Goal: Task Accomplishment & Management: Manage account settings

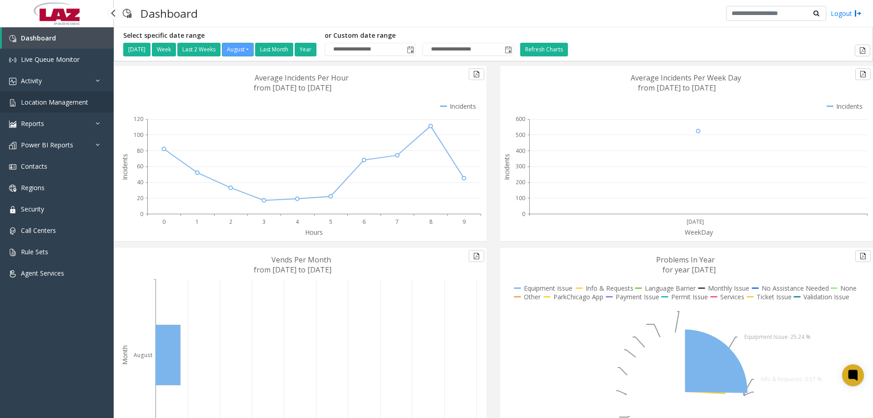
click at [51, 102] on span "Location Management" at bounding box center [54, 102] width 67 height 9
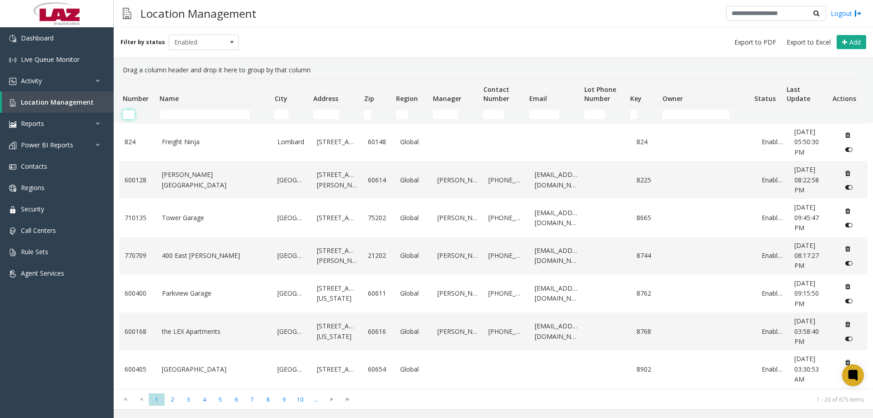
click at [131, 115] on input "Number Filter" at bounding box center [129, 114] width 12 height 9
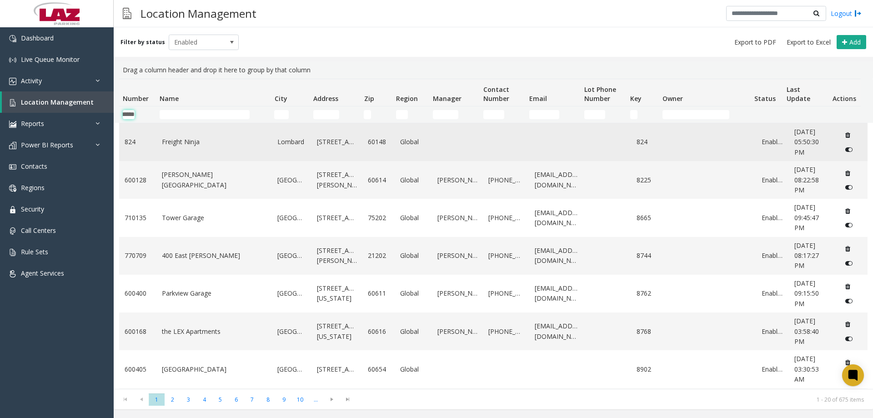
scroll to position [0, 15]
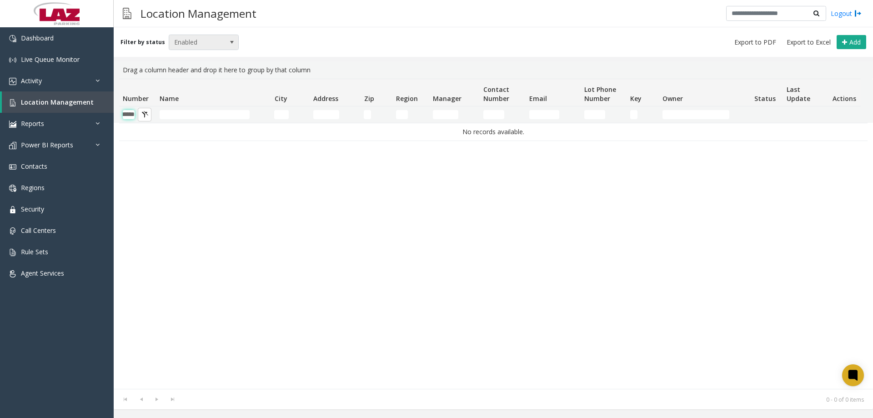
type input "******"
click at [185, 43] on span "Enabled" at bounding box center [196, 42] width 55 height 15
click at [191, 82] on li "Disabled" at bounding box center [200, 82] width 68 height 12
click at [191, 40] on span "Disabled" at bounding box center [196, 42] width 55 height 15
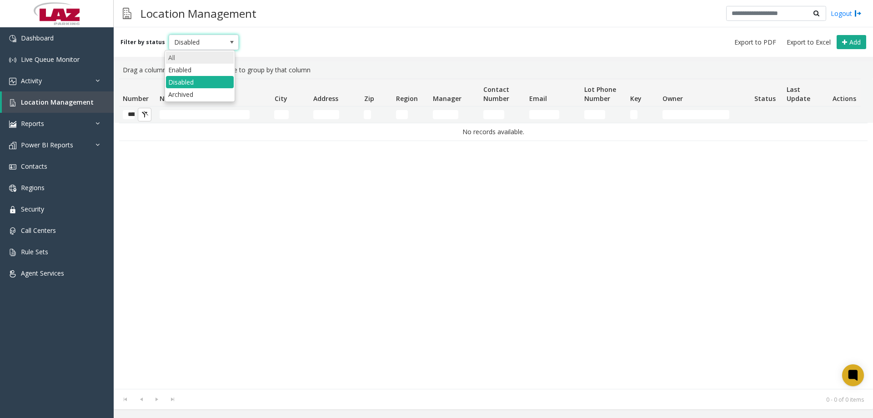
click at [187, 60] on li "All" at bounding box center [200, 57] width 68 height 12
click at [134, 112] on input "******" at bounding box center [129, 114] width 12 height 9
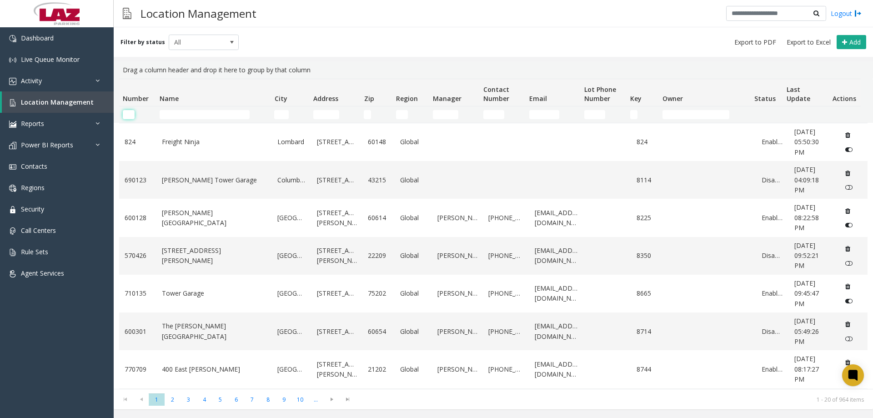
click at [130, 111] on input "Number Filter" at bounding box center [129, 114] width 12 height 9
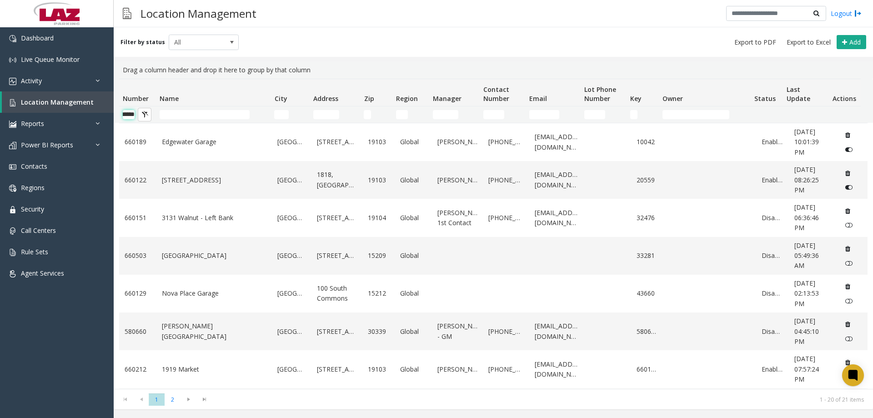
scroll to position [0, 15]
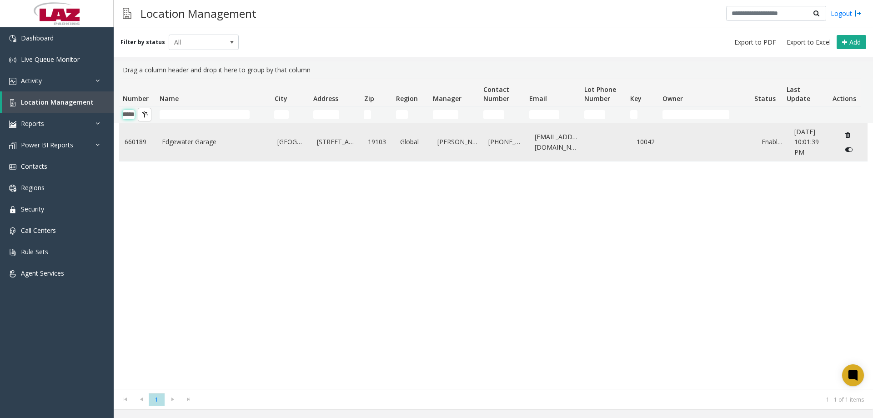
type input "******"
click at [165, 146] on link "Edgewater Garage" at bounding box center [214, 142] width 105 height 10
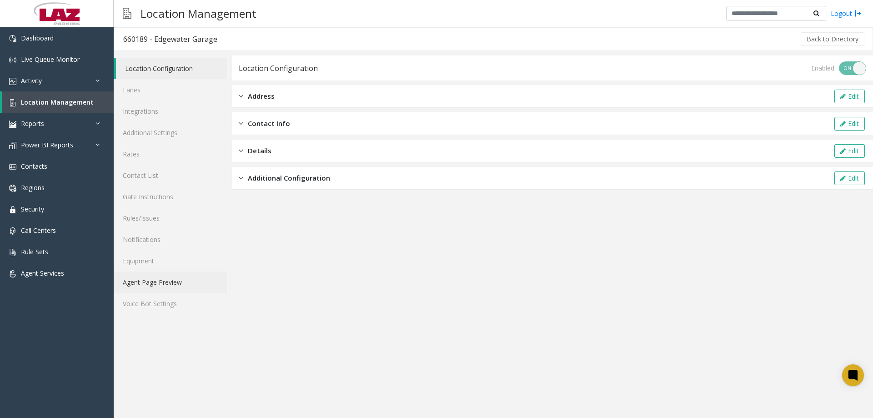
click at [159, 286] on link "Agent Page Preview" at bounding box center [170, 282] width 113 height 21
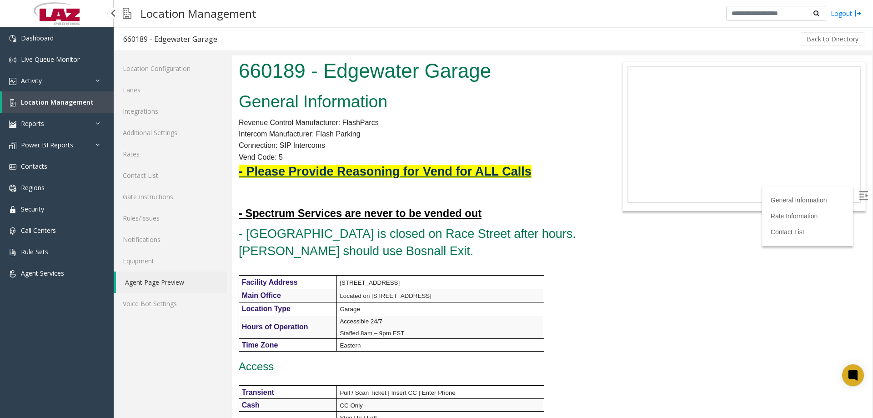
click at [53, 98] on link "Location Management" at bounding box center [58, 101] width 112 height 21
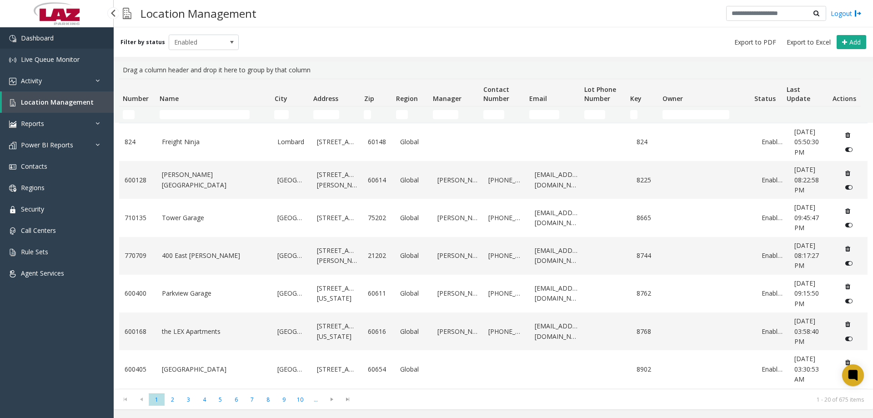
click at [40, 35] on span "Dashboard" at bounding box center [37, 38] width 33 height 9
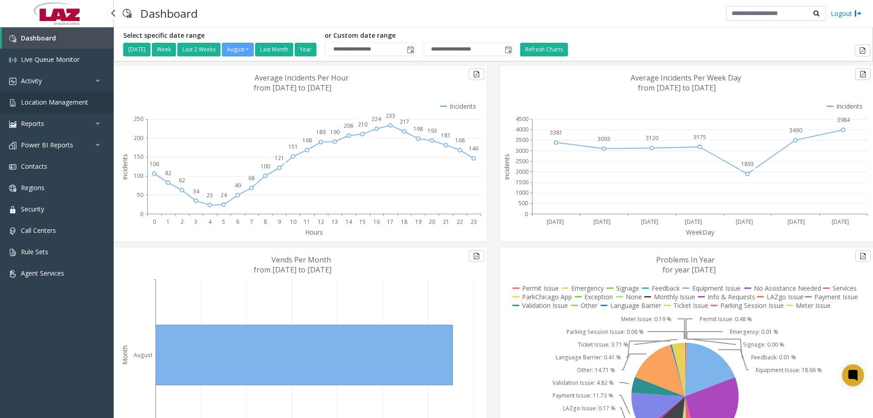
click at [52, 102] on span "Location Management" at bounding box center [54, 102] width 67 height 9
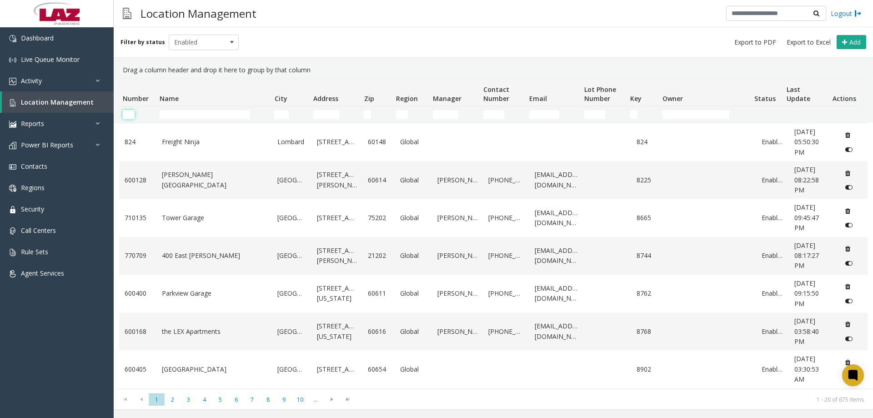
click at [129, 117] on input "Number Filter" at bounding box center [129, 114] width 12 height 9
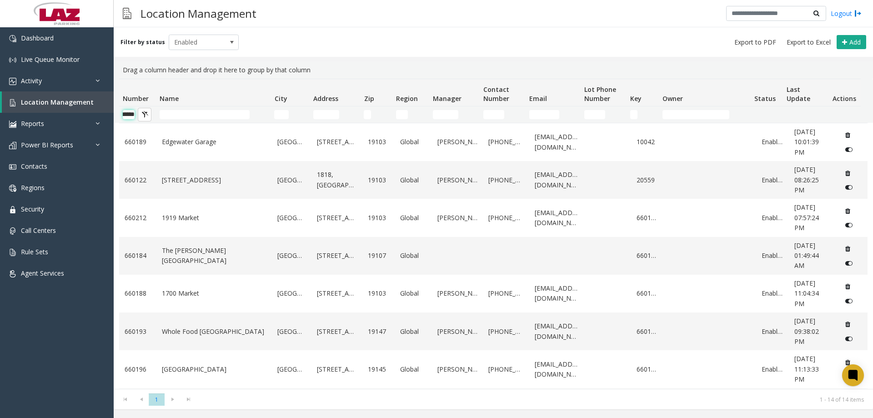
scroll to position [0, 15]
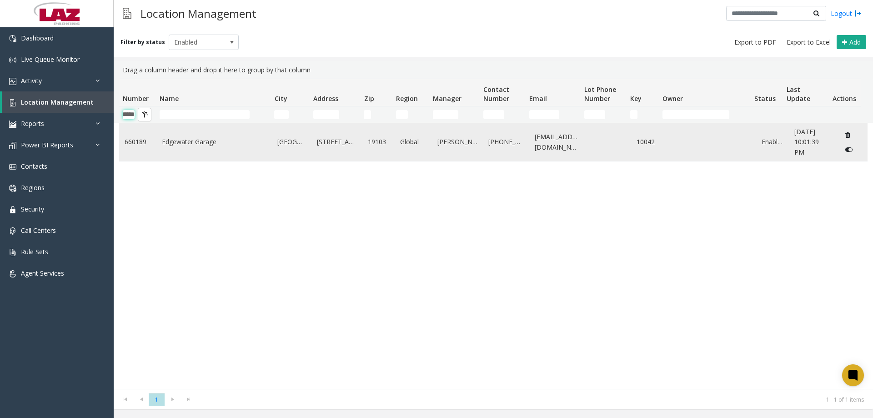
type input "******"
click at [137, 142] on link "660189" at bounding box center [138, 142] width 26 height 10
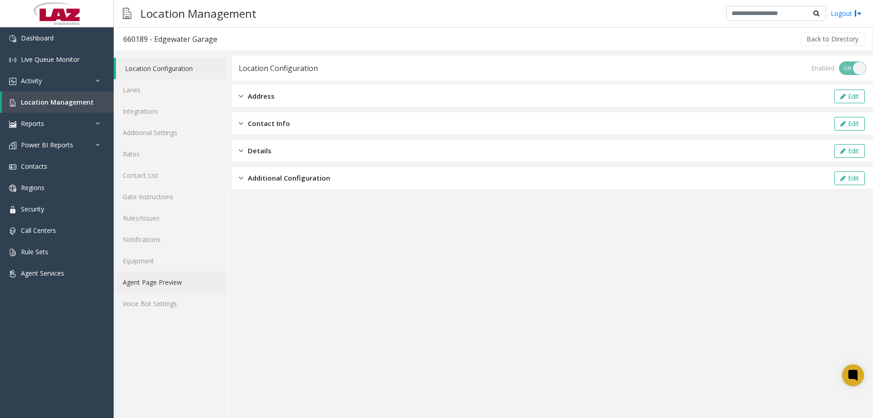
click at [158, 277] on link "Agent Page Preview" at bounding box center [170, 282] width 113 height 21
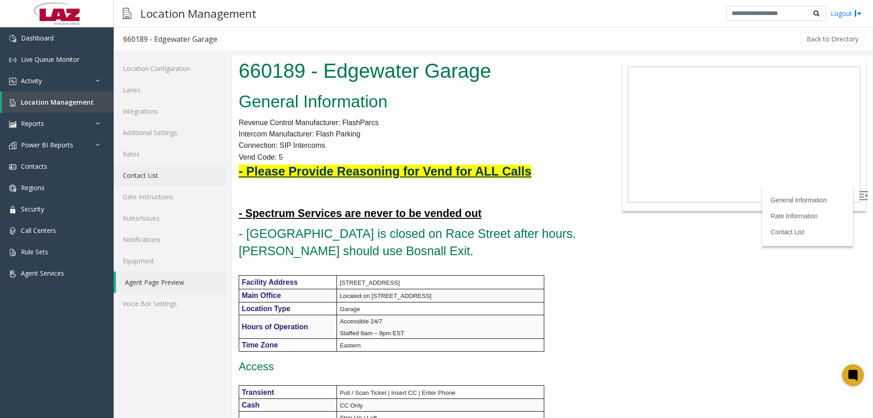
click at [152, 184] on link "Contact List" at bounding box center [170, 175] width 113 height 21
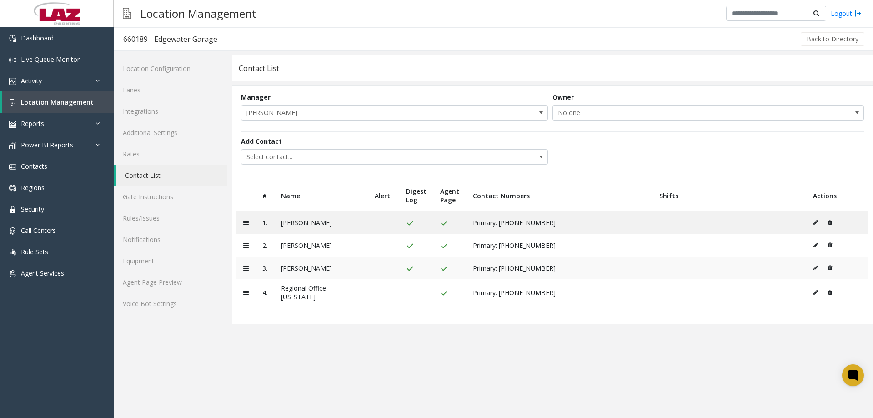
click at [815, 269] on icon at bounding box center [816, 267] width 5 height 5
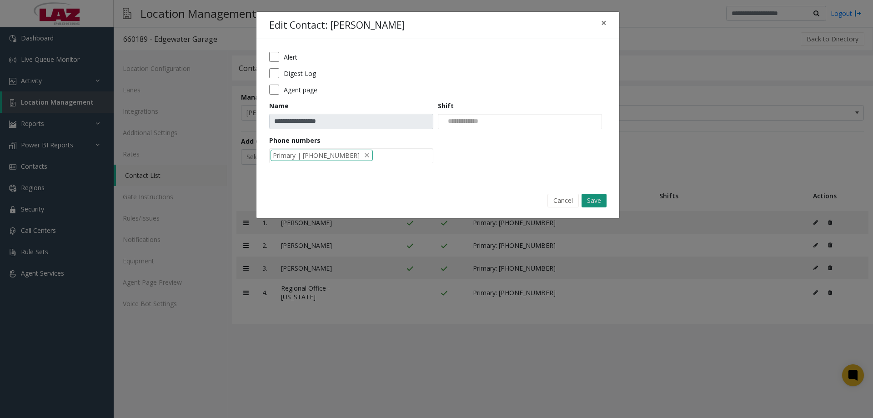
click at [593, 204] on button "Save" at bounding box center [594, 201] width 25 height 14
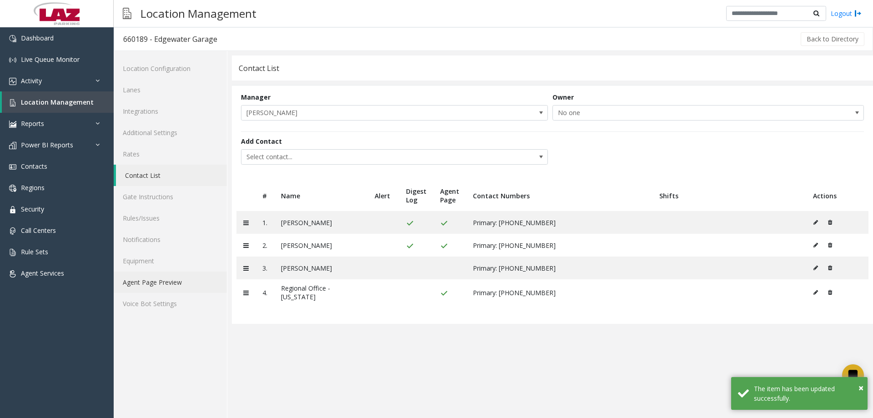
click at [145, 284] on link "Agent Page Preview" at bounding box center [170, 282] width 113 height 21
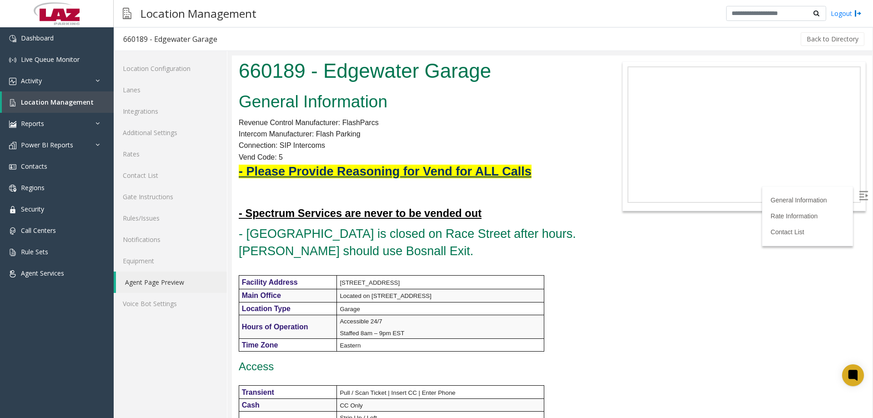
drag, startPoint x: 870, startPoint y: 211, endPoint x: 1105, endPoint y: 135, distance: 246.8
click at [161, 210] on link "Rules/Issues" at bounding box center [170, 217] width 113 height 21
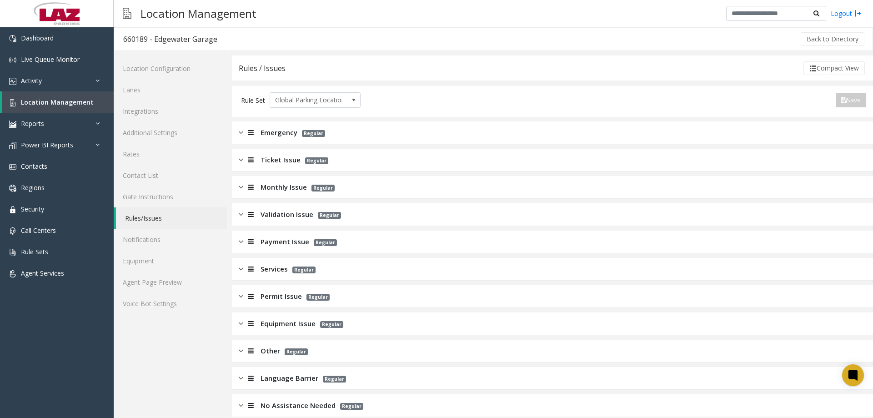
click at [267, 191] on span "Monthly Issue" at bounding box center [284, 187] width 46 height 10
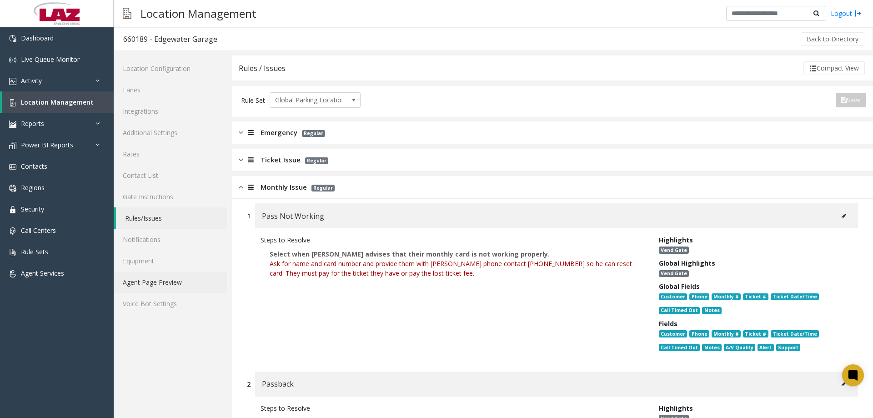
click at [183, 284] on link "Agent Page Preview" at bounding box center [170, 282] width 113 height 21
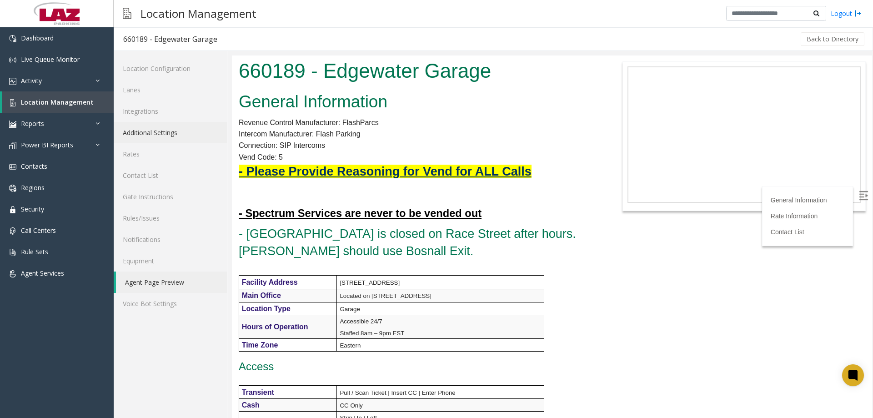
click at [166, 128] on link "Additional Settings" at bounding box center [170, 132] width 113 height 21
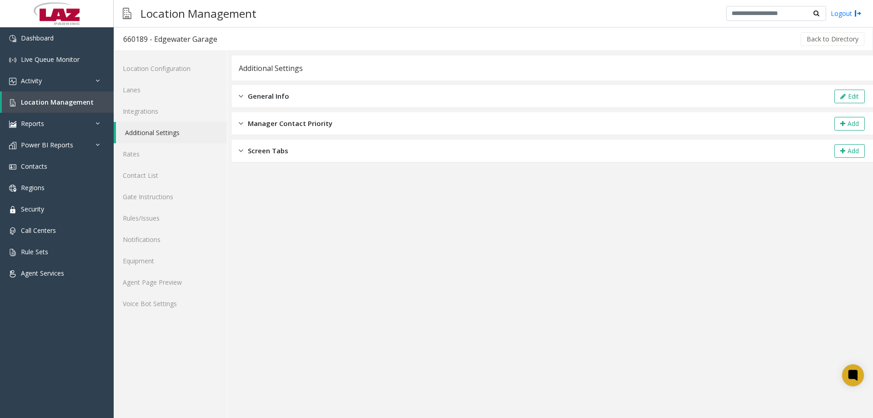
click at [321, 100] on div "General Info Edit" at bounding box center [552, 96] width 641 height 23
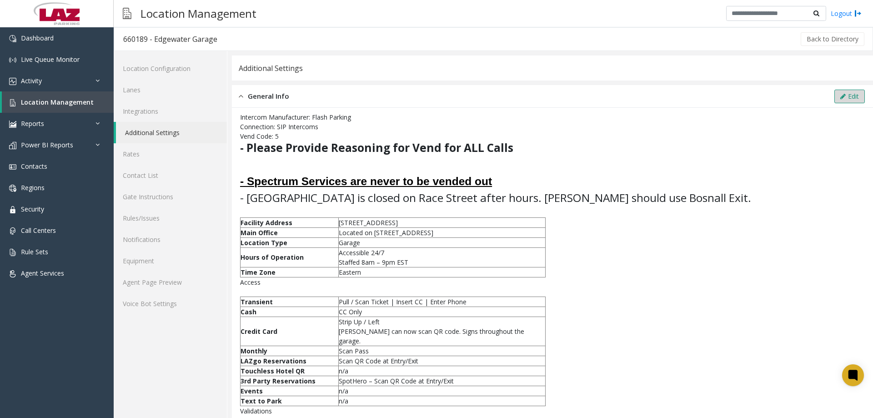
click at [848, 93] on button "Edit" at bounding box center [850, 97] width 30 height 14
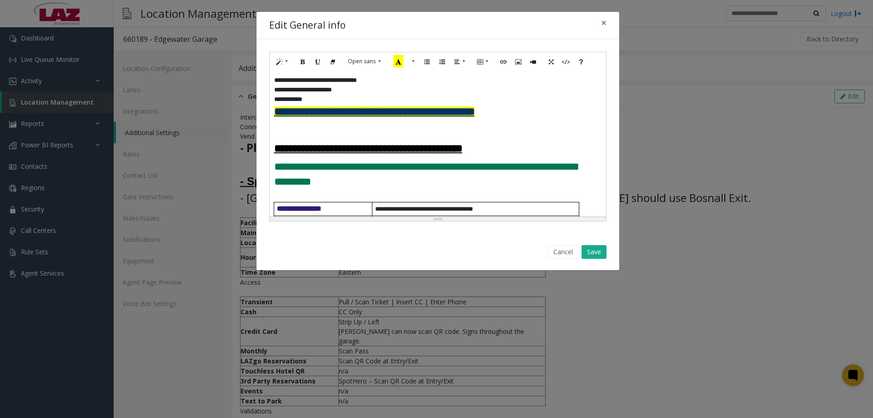
click at [279, 130] on h3 at bounding box center [437, 129] width 327 height 15
click at [273, 113] on div "**********" at bounding box center [438, 144] width 337 height 146
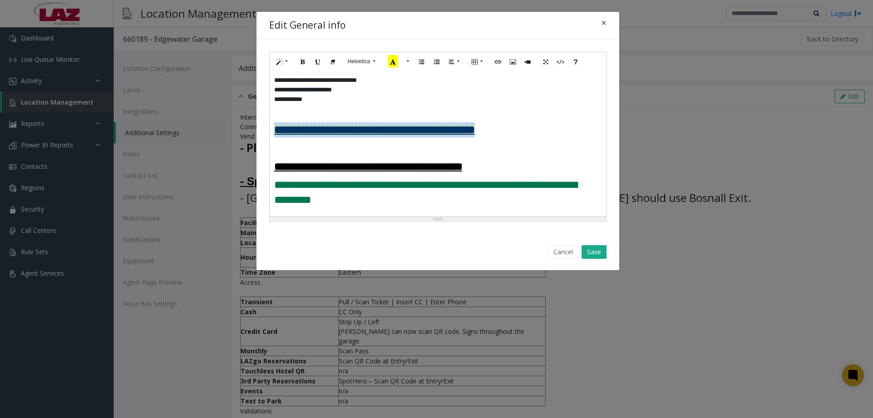
drag, startPoint x: 532, startPoint y: 126, endPoint x: 272, endPoint y: 133, distance: 260.3
click at [272, 133] on div "**********" at bounding box center [438, 144] width 337 height 146
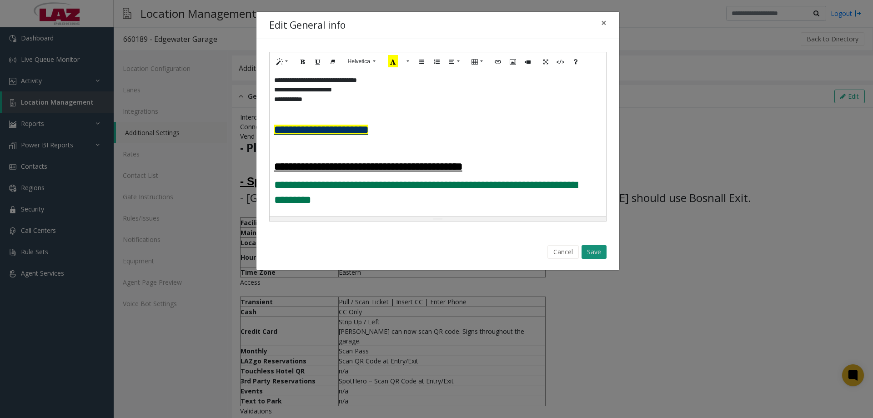
click at [596, 253] on button "Save" at bounding box center [594, 252] width 25 height 14
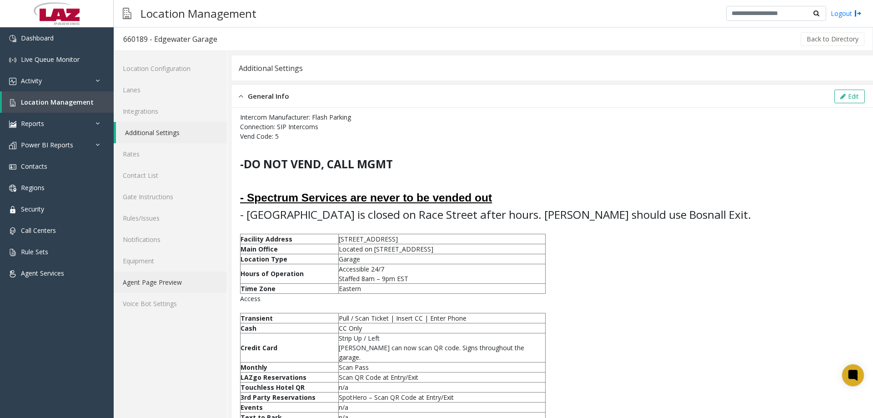
click at [167, 279] on link "Agent Page Preview" at bounding box center [170, 282] width 113 height 21
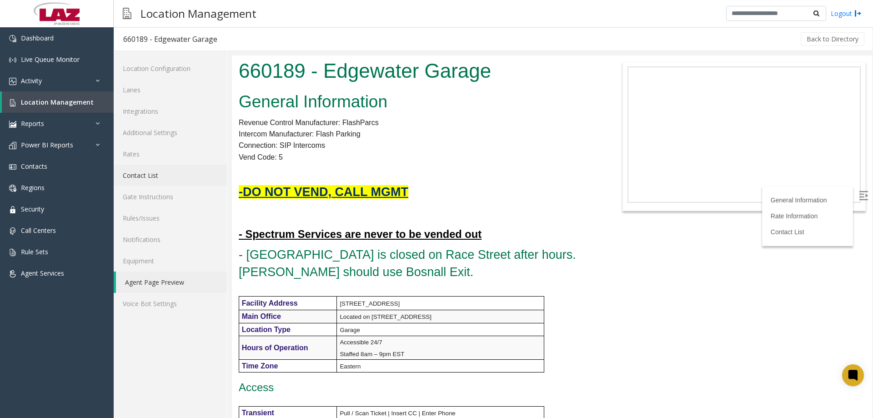
click at [149, 172] on link "Contact List" at bounding box center [170, 175] width 113 height 21
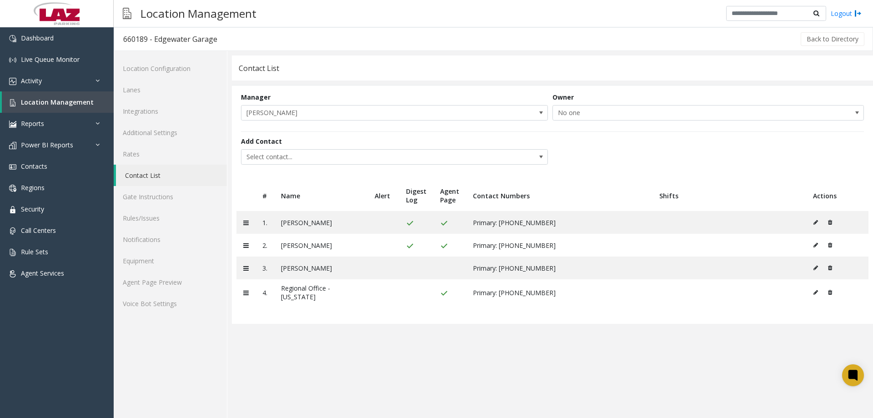
click at [372, 380] on app-contact-list "Contact List Manager [PERSON_NAME] Owner No one Add Contact Select contact... #…" at bounding box center [552, 236] width 641 height 363
click at [35, 99] on span "Location Management" at bounding box center [57, 102] width 73 height 9
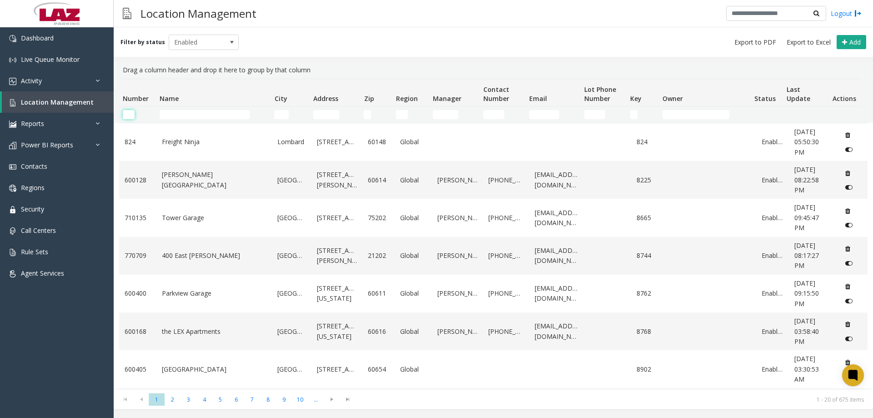
click at [131, 114] on input "Number Filter" at bounding box center [129, 114] width 12 height 9
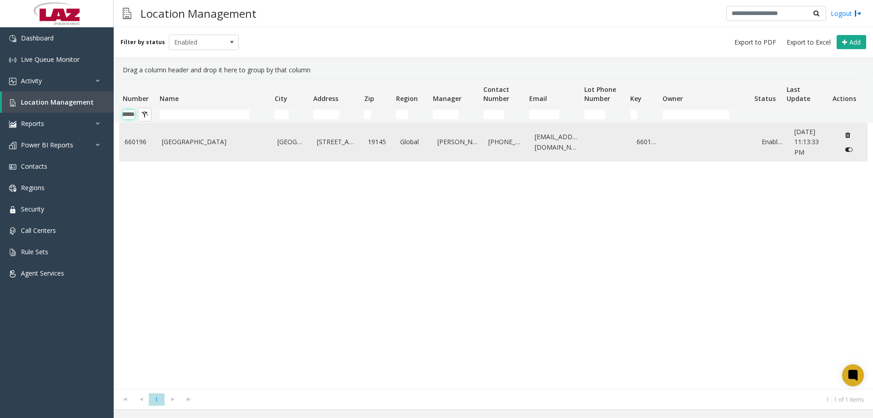
type input "******"
click at [149, 151] on td "660196" at bounding box center [137, 142] width 37 height 38
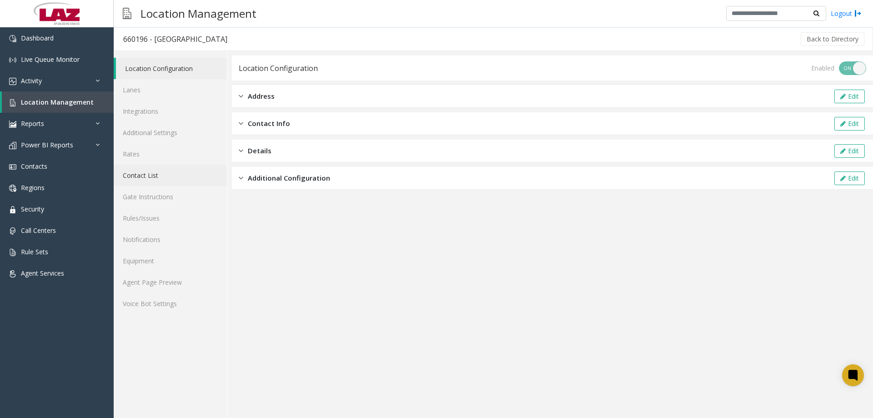
click at [155, 178] on link "Contact List" at bounding box center [170, 175] width 113 height 21
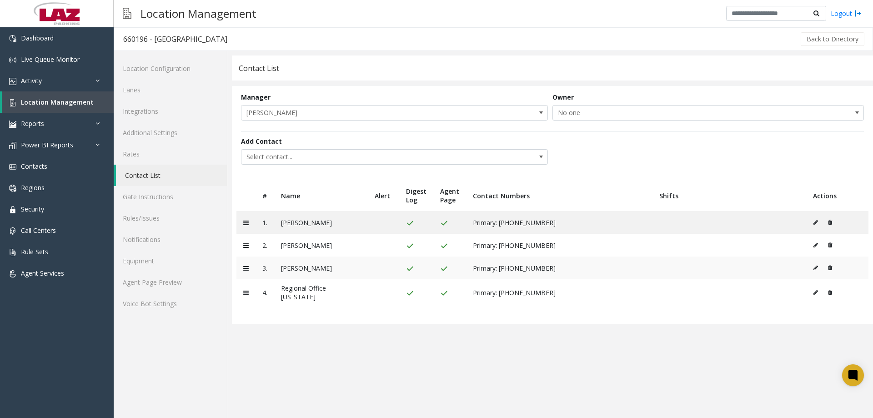
click at [815, 268] on icon at bounding box center [816, 267] width 5 height 5
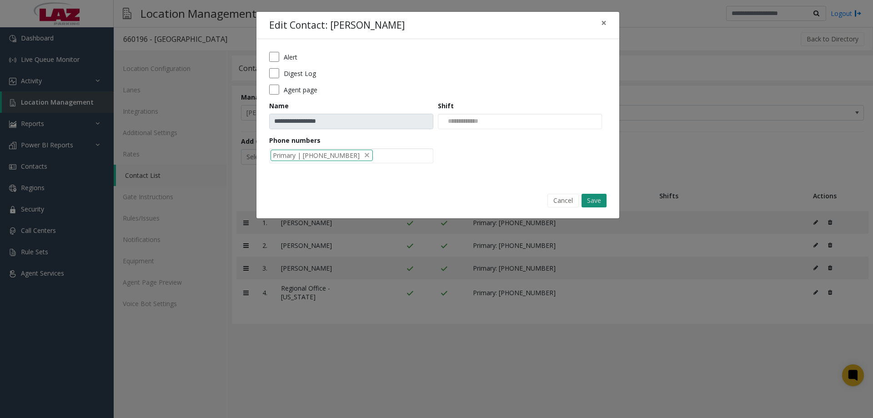
click at [593, 202] on button "Save" at bounding box center [594, 201] width 25 height 14
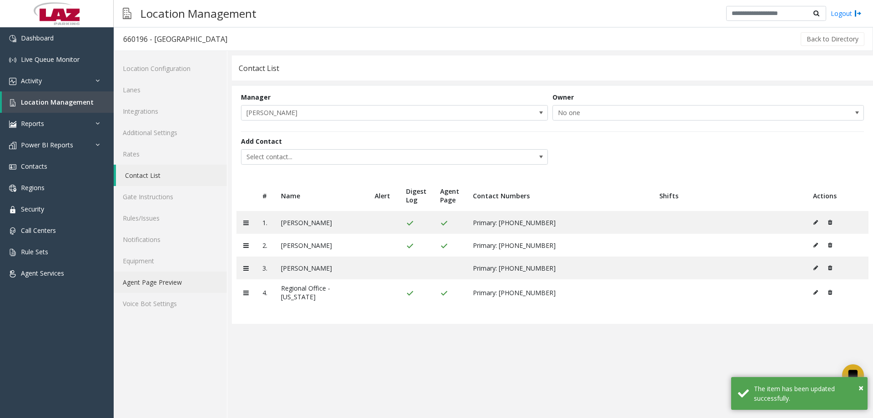
click at [174, 285] on link "Agent Page Preview" at bounding box center [170, 282] width 113 height 21
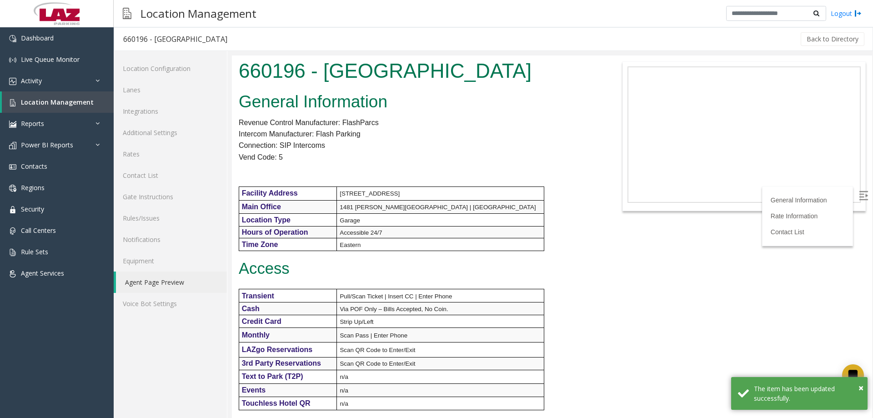
drag, startPoint x: 872, startPoint y: 112, endPoint x: 873, endPoint y: 134, distance: 21.4
click at [873, 134] on div at bounding box center [552, 236] width 641 height 363
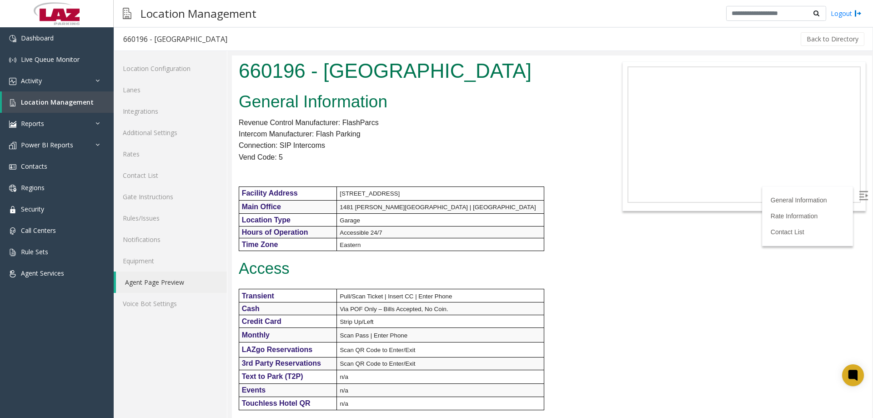
click at [546, 149] on p "Connection: SIP Intercoms" at bounding box center [419, 146] width 360 height 12
drag, startPoint x: 497, startPoint y: 156, endPoint x: 252, endPoint y: 116, distance: 248.0
click at [493, 154] on p "Vend Code: 5" at bounding box center [419, 157] width 360 height 12
click at [30, 35] on span "Dashboard" at bounding box center [37, 38] width 33 height 9
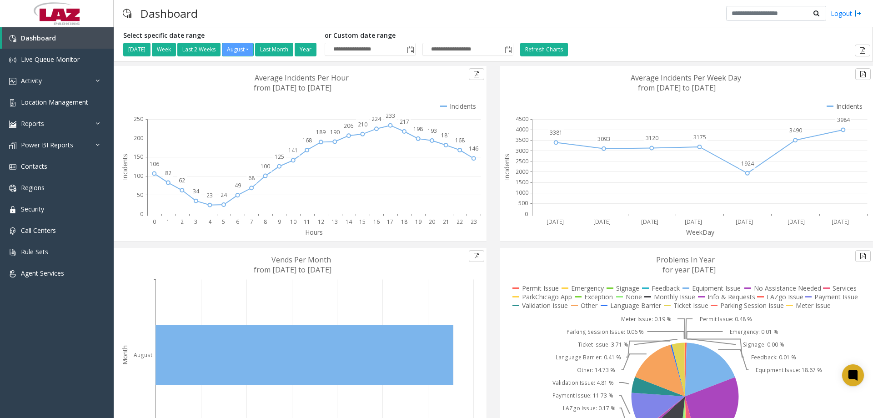
drag, startPoint x: 263, startPoint y: 18, endPoint x: 268, endPoint y: 29, distance: 11.8
click at [268, 29] on div "**********" at bounding box center [494, 209] width 760 height 418
click at [51, 102] on span "Location Management" at bounding box center [54, 102] width 67 height 9
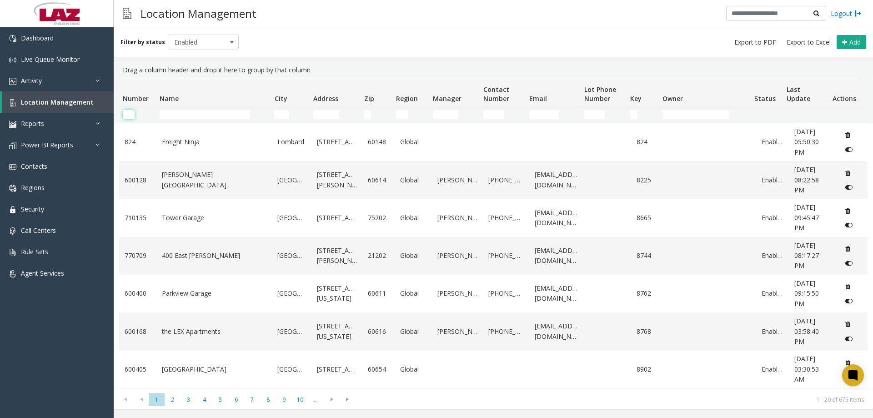
click at [131, 117] on input "Number Filter" at bounding box center [129, 114] width 12 height 9
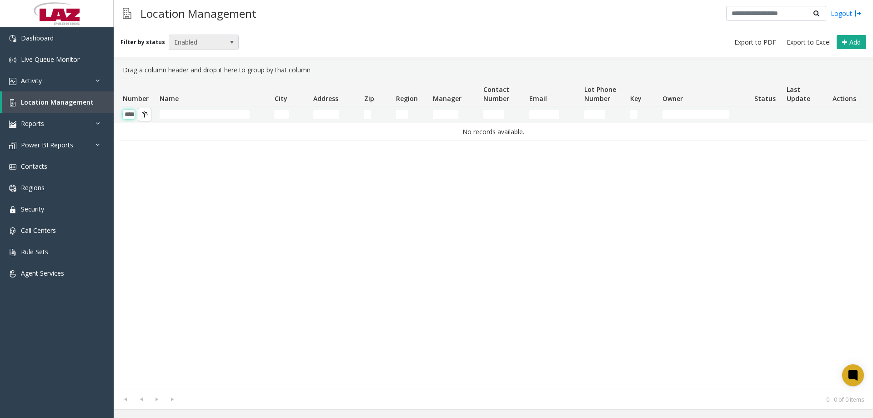
type input "****"
drag, startPoint x: 176, startPoint y: 43, endPoint x: 174, endPoint y: 48, distance: 5.9
click at [175, 43] on span "Enabled" at bounding box center [196, 42] width 55 height 15
click at [182, 82] on li "Disabled" at bounding box center [200, 82] width 68 height 12
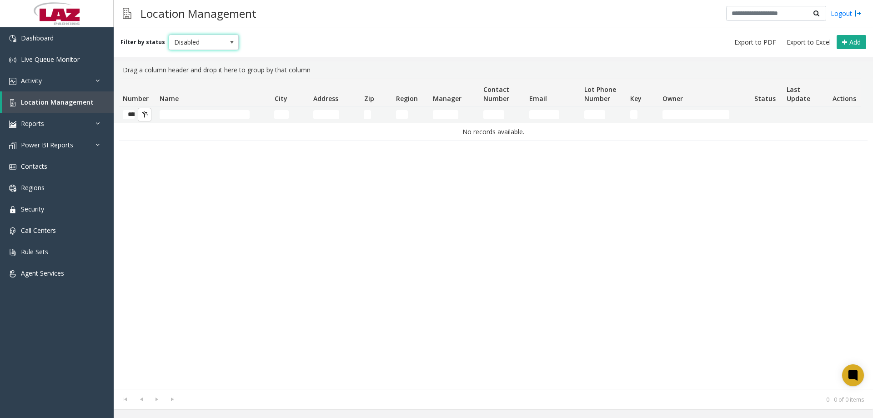
click at [193, 47] on span "Disabled" at bounding box center [196, 42] width 55 height 15
drag, startPoint x: 193, startPoint y: 60, endPoint x: 171, endPoint y: 86, distance: 34.6
click at [192, 59] on li "All" at bounding box center [200, 57] width 68 height 12
click at [129, 116] on input "****" at bounding box center [129, 114] width 12 height 9
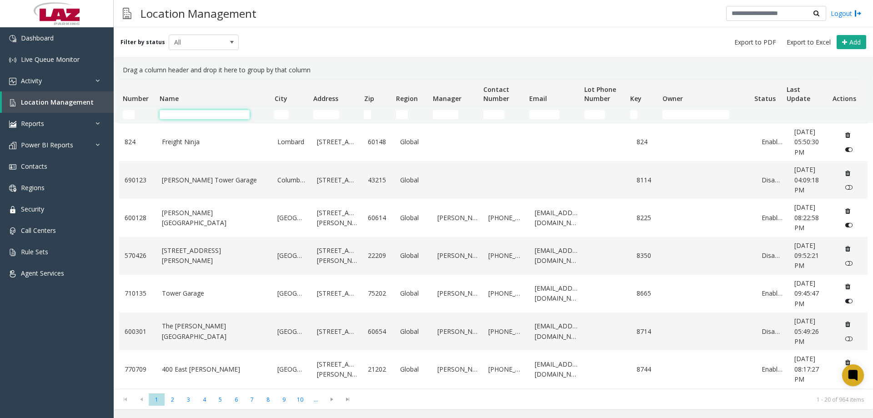
click at [173, 112] on input "Name Filter" at bounding box center [205, 114] width 90 height 9
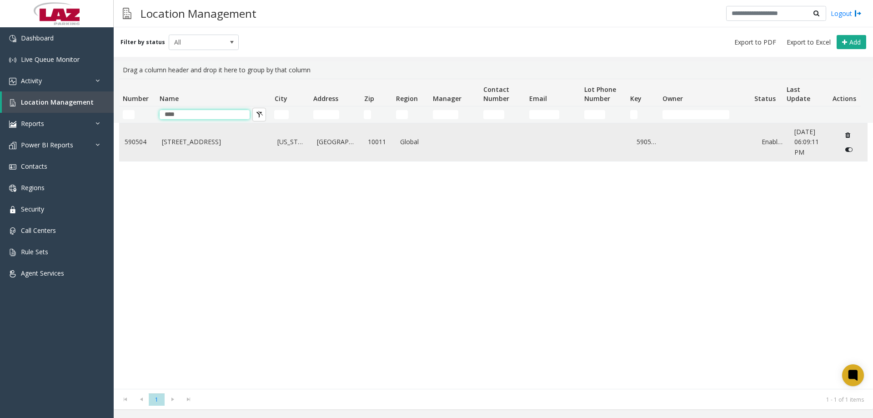
type input "****"
click at [200, 139] on link "[STREET_ADDRESS]" at bounding box center [214, 142] width 105 height 10
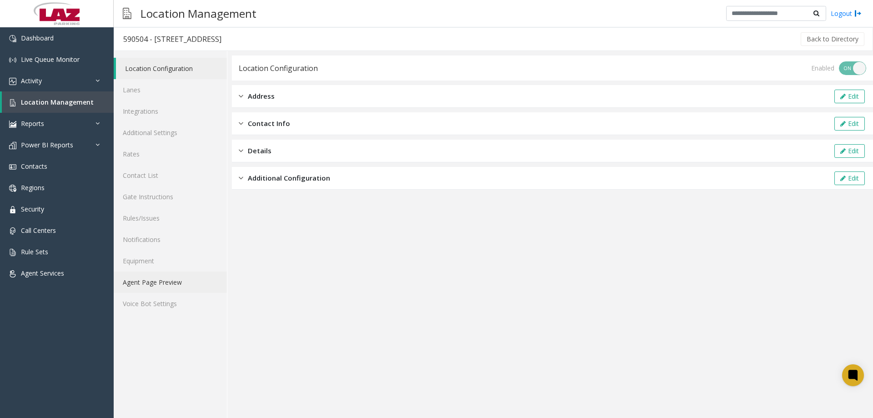
click at [169, 274] on link "Agent Page Preview" at bounding box center [170, 282] width 113 height 21
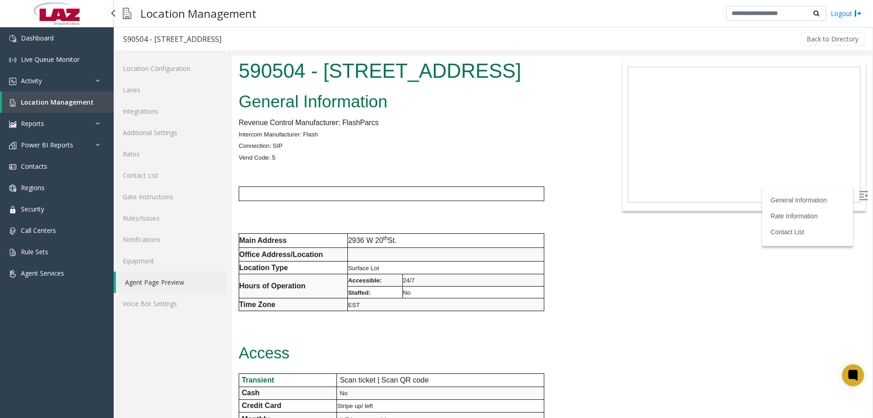
click at [62, 96] on link "Location Management" at bounding box center [58, 101] width 112 height 21
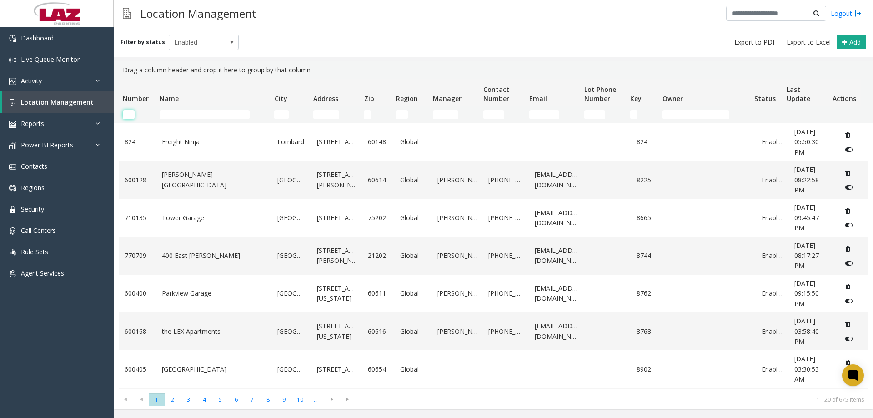
click at [126, 113] on input "Number Filter" at bounding box center [129, 114] width 12 height 9
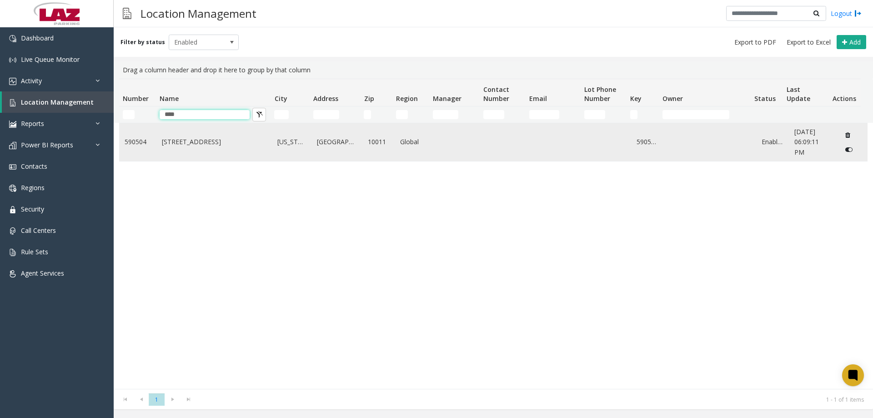
type input "****"
click at [191, 143] on link "[STREET_ADDRESS]" at bounding box center [214, 142] width 105 height 10
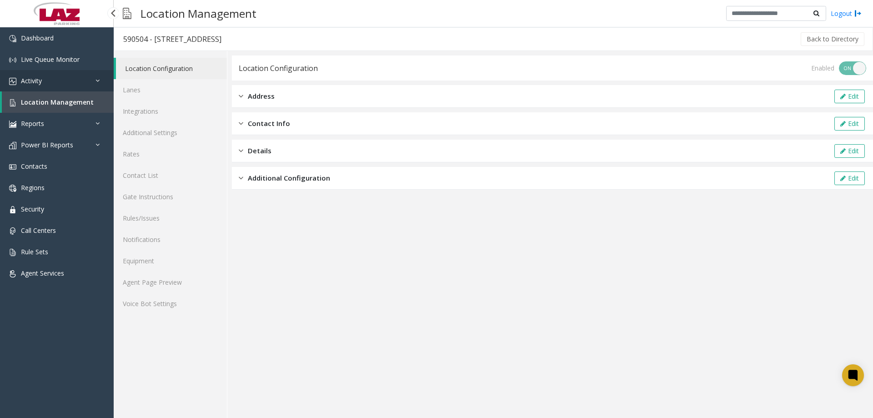
click at [47, 83] on link "Activity" at bounding box center [57, 80] width 114 height 21
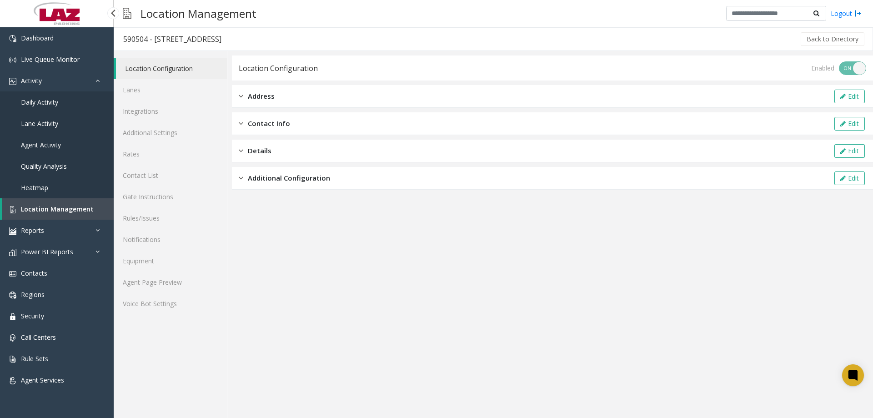
click at [60, 103] on link "Daily Activity" at bounding box center [57, 101] width 114 height 21
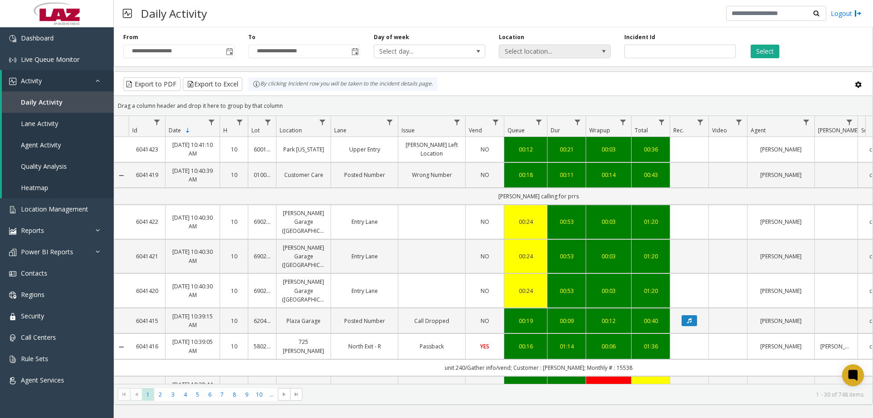
click at [582, 47] on span "Select location..." at bounding box center [543, 51] width 89 height 13
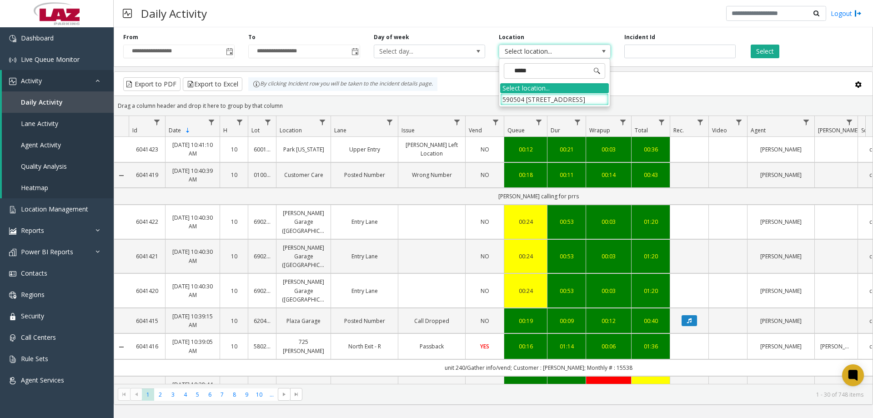
type input "******"
click at [546, 95] on li "590504 [STREET_ADDRESS]" at bounding box center [554, 99] width 109 height 12
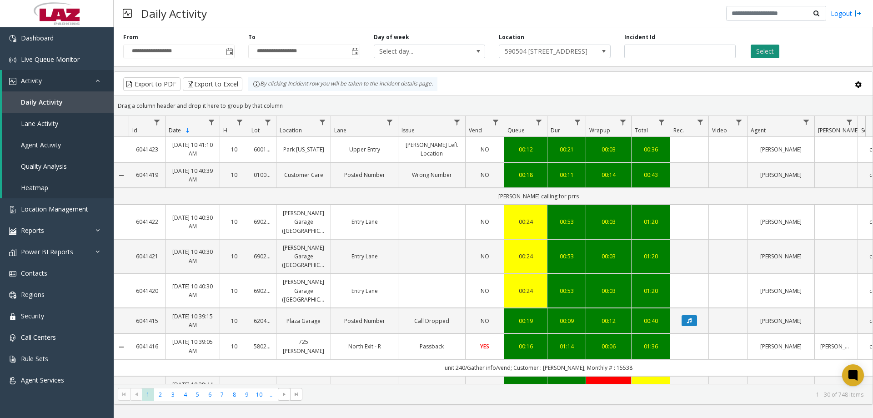
click at [776, 51] on button "Select" at bounding box center [765, 52] width 29 height 14
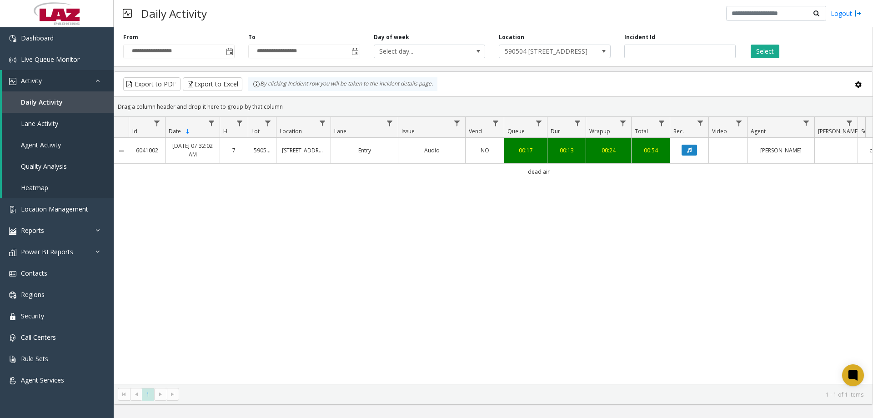
click at [205, 153] on link "[DATE] 07:32:02 AM" at bounding box center [192, 149] width 43 height 17
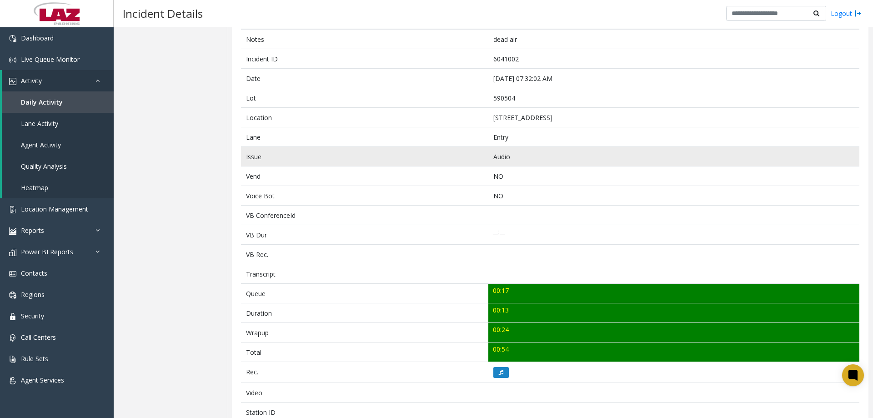
scroll to position [241, 0]
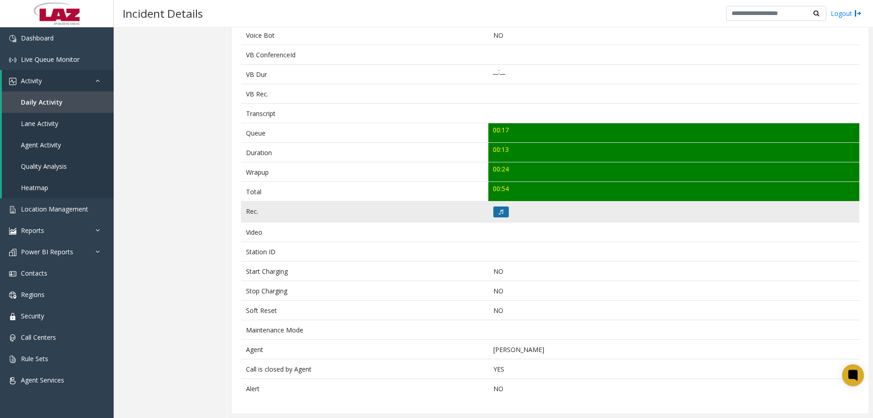
click at [501, 210] on button at bounding box center [500, 211] width 15 height 11
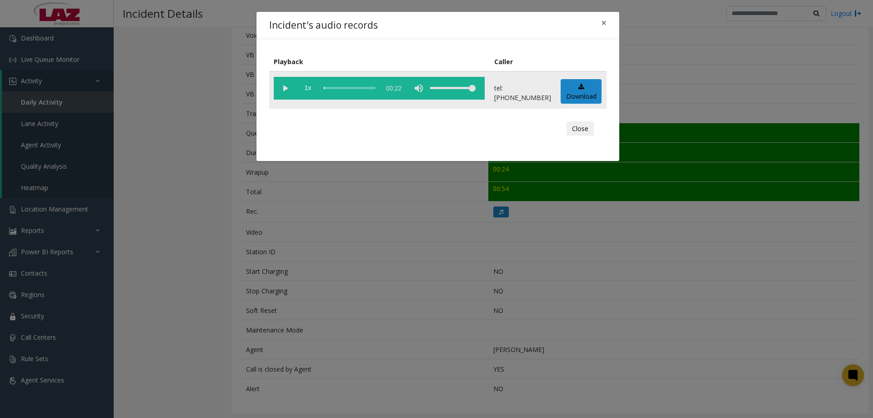
click at [287, 89] on vg-play-pause at bounding box center [285, 88] width 23 height 23
drag, startPoint x: 478, startPoint y: 86, endPoint x: 455, endPoint y: 87, distance: 23.2
click at [455, 87] on div "volume level" at bounding box center [452, 88] width 45 height 23
drag, startPoint x: 456, startPoint y: 87, endPoint x: 450, endPoint y: 90, distance: 6.3
click at [450, 90] on div "volume level" at bounding box center [452, 88] width 45 height 23
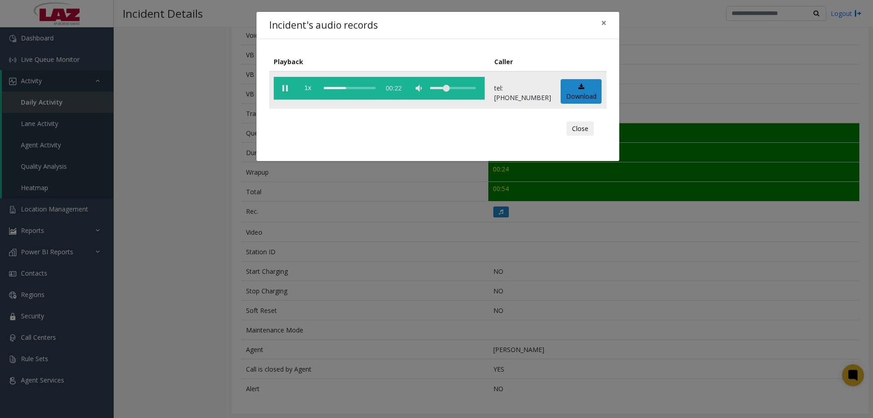
click at [457, 89] on div "volume level" at bounding box center [452, 88] width 45 height 23
drag, startPoint x: 458, startPoint y: 87, endPoint x: 462, endPoint y: 93, distance: 7.5
click at [462, 93] on div "volume level" at bounding box center [452, 88] width 45 height 23
click at [574, 131] on button "Close" at bounding box center [580, 128] width 27 height 15
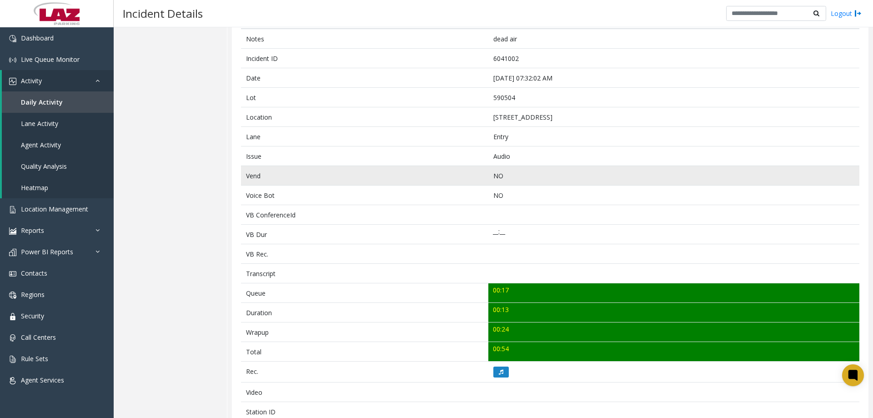
scroll to position [0, 0]
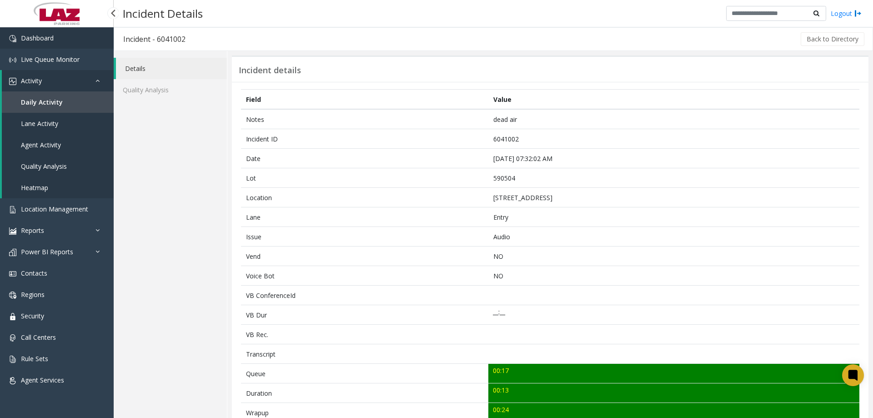
click at [32, 45] on link "Dashboard" at bounding box center [57, 37] width 114 height 21
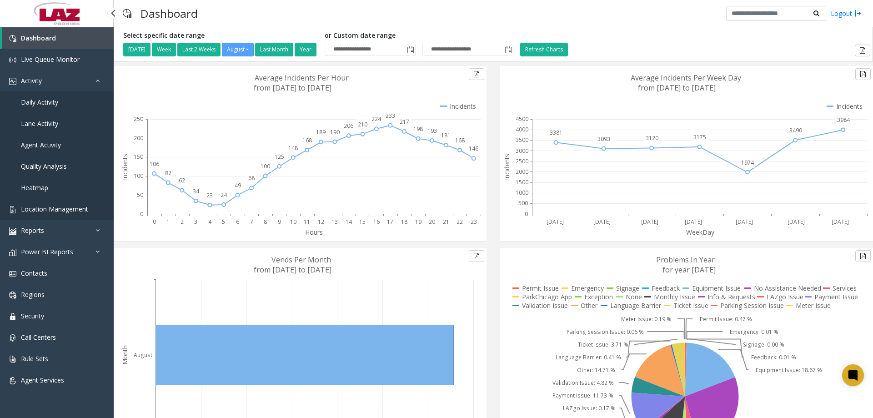
click at [58, 212] on span "Location Management" at bounding box center [54, 209] width 67 height 9
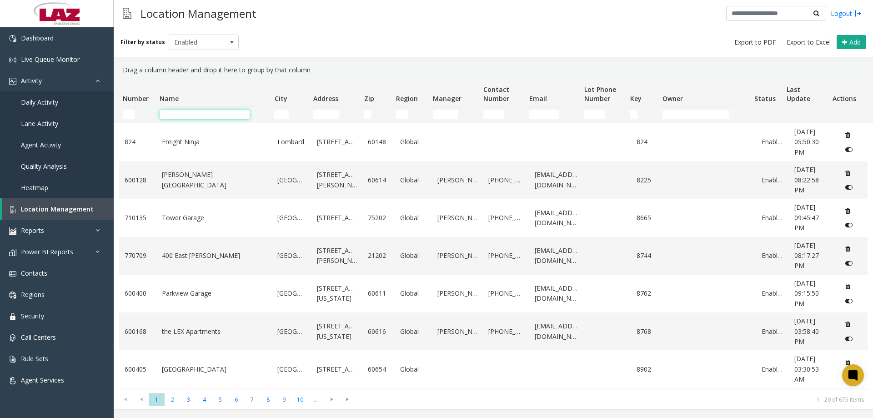
click at [178, 116] on input "Name Filter" at bounding box center [205, 114] width 90 height 9
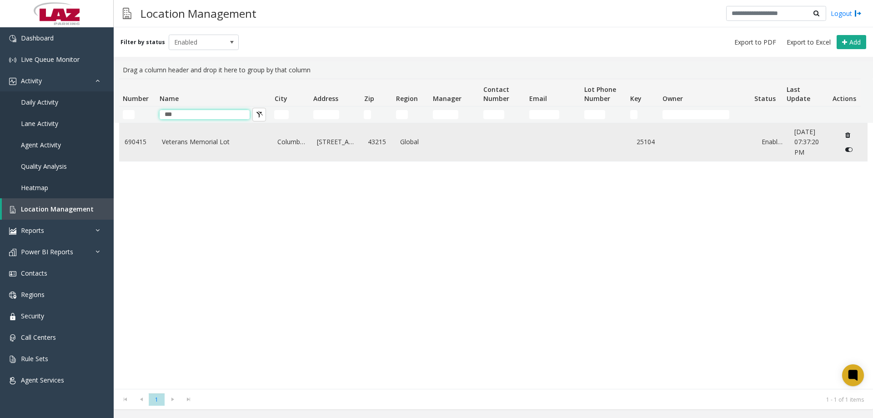
type input "***"
click at [200, 140] on link "Veterans Memorial Lot" at bounding box center [214, 142] width 105 height 10
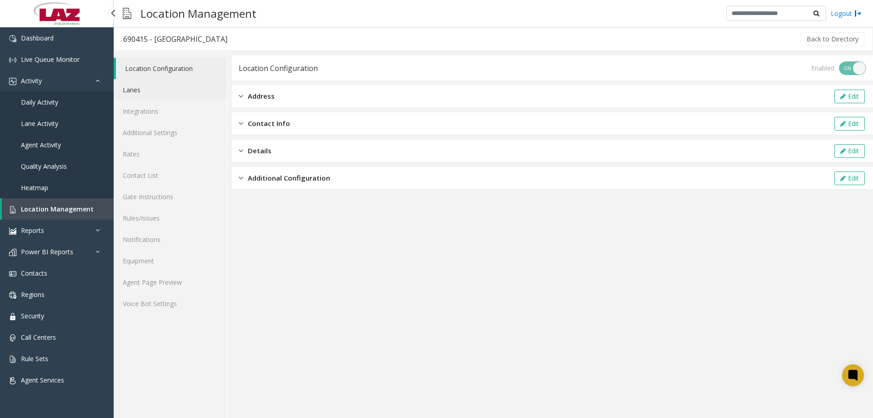
click at [125, 87] on link "Lanes" at bounding box center [170, 89] width 113 height 21
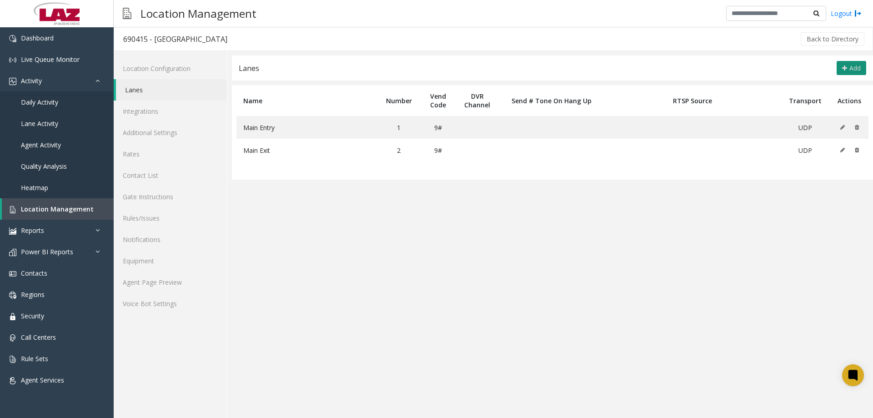
click at [853, 68] on span "Add" at bounding box center [855, 68] width 11 height 9
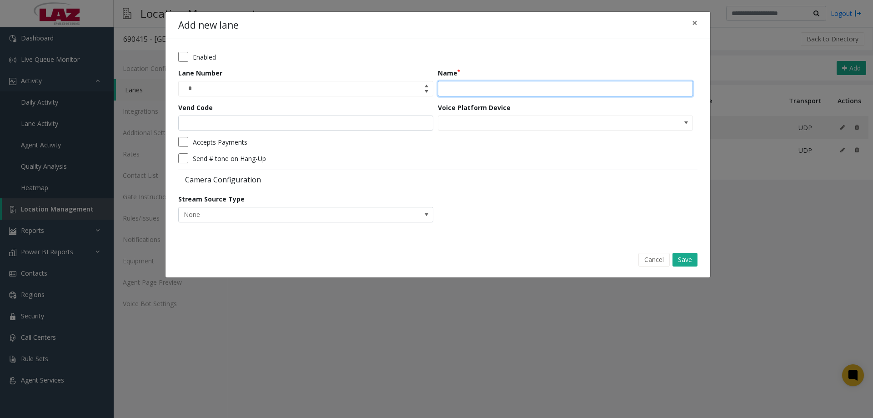
click at [479, 91] on input "Name" at bounding box center [565, 88] width 255 height 15
type input "**********"
click at [565, 166] on form "**********" at bounding box center [437, 140] width 519 height 177
click at [691, 258] on button "Save" at bounding box center [685, 260] width 25 height 14
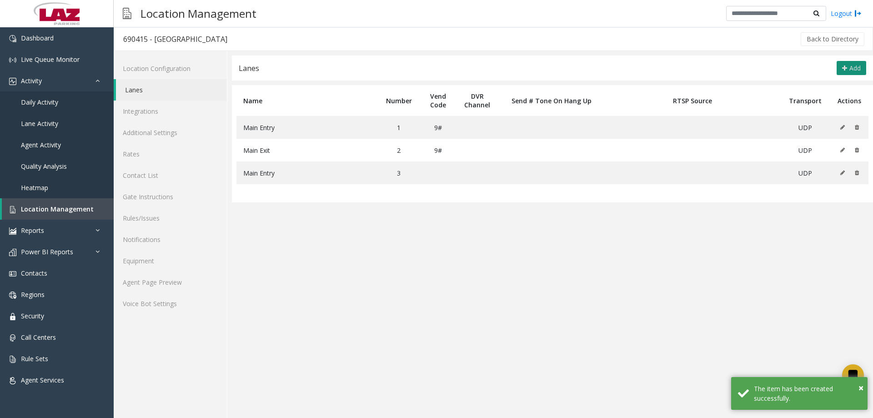
click at [863, 68] on button "Add" at bounding box center [852, 68] width 30 height 15
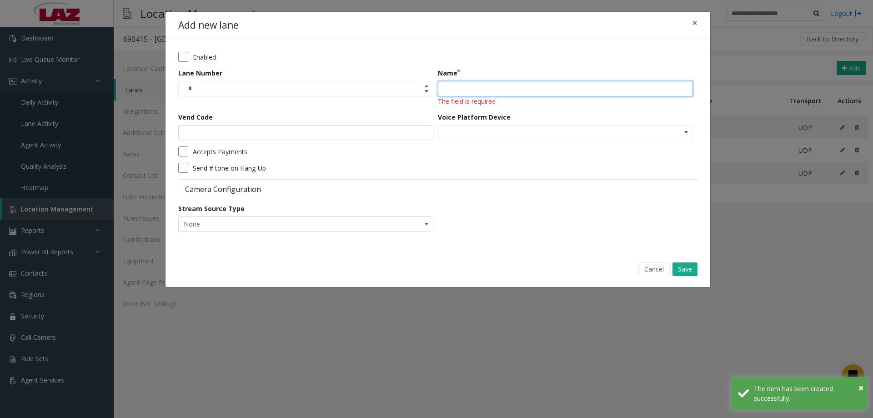
click at [483, 86] on input "Name" at bounding box center [565, 88] width 255 height 15
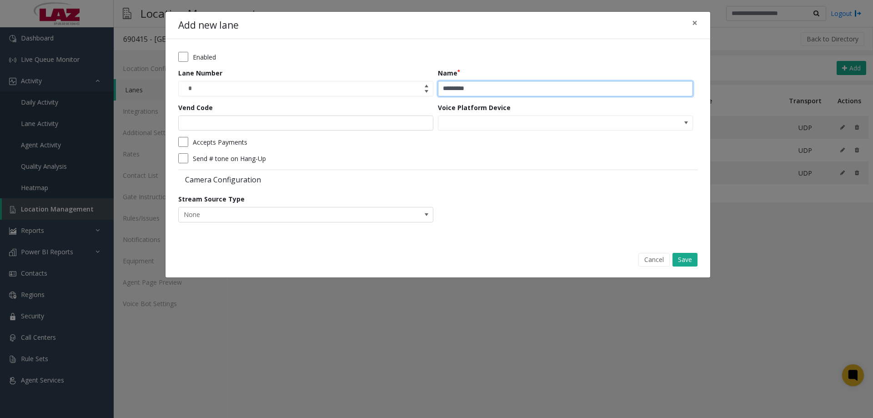
type input "*********"
click at [699, 258] on div "Cancel Save" at bounding box center [438, 259] width 532 height 23
click at [690, 260] on button "Save" at bounding box center [685, 260] width 25 height 14
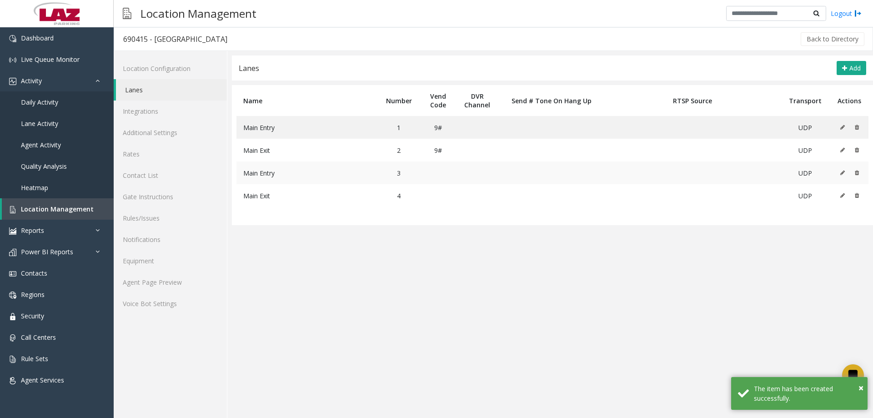
click at [843, 176] on button at bounding box center [845, 173] width 10 height 14
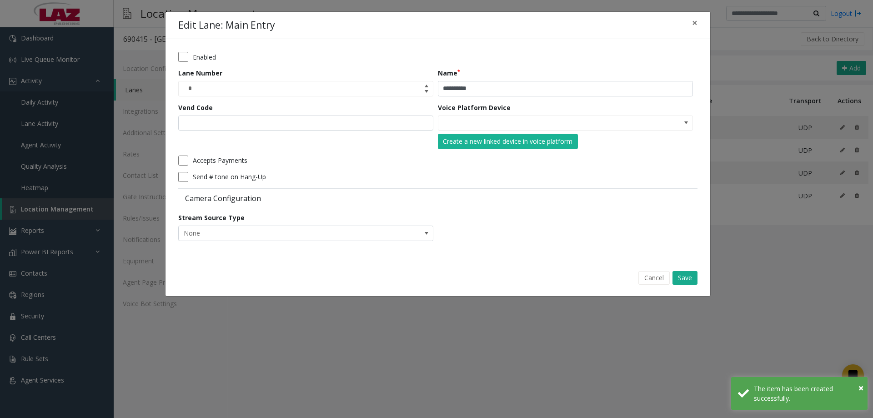
click at [286, 132] on div "Vend Code" at bounding box center [308, 126] width 260 height 46
click at [284, 131] on div "Vend Code" at bounding box center [308, 126] width 260 height 46
click at [276, 125] on input "Vend Code" at bounding box center [305, 123] width 255 height 15
type input "*"
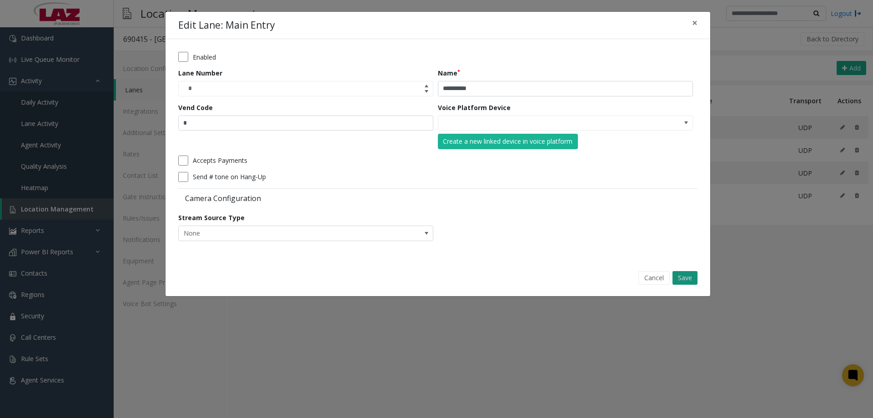
click at [678, 281] on button "Save" at bounding box center [685, 278] width 25 height 14
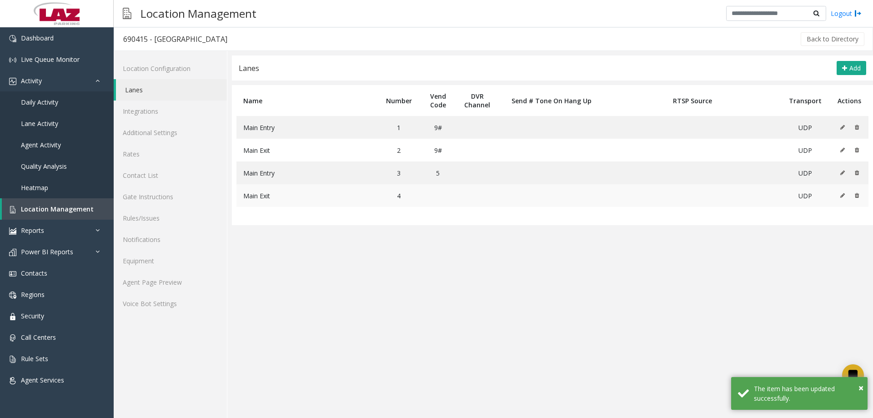
click at [843, 193] on icon at bounding box center [843, 195] width 5 height 5
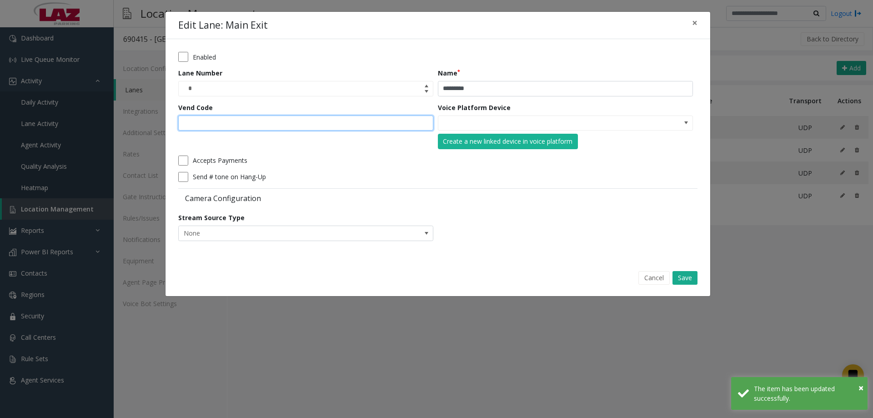
click at [280, 118] on input "Vend Code" at bounding box center [305, 123] width 255 height 15
type input "*"
click at [690, 278] on button "Save" at bounding box center [685, 278] width 25 height 14
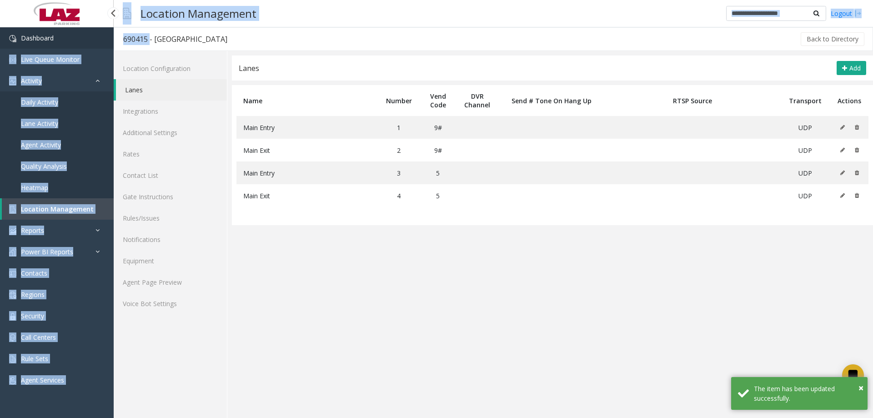
drag, startPoint x: 147, startPoint y: 39, endPoint x: 107, endPoint y: 34, distance: 40.3
click at [107, 34] on app-root "Dashboard Live Queue Monitor Activity Daily Activity Lane Activity Agent Activi…" at bounding box center [436, 209] width 873 height 418
click at [146, 40] on div "690415 - [GEOGRAPHIC_DATA]" at bounding box center [175, 39] width 104 height 12
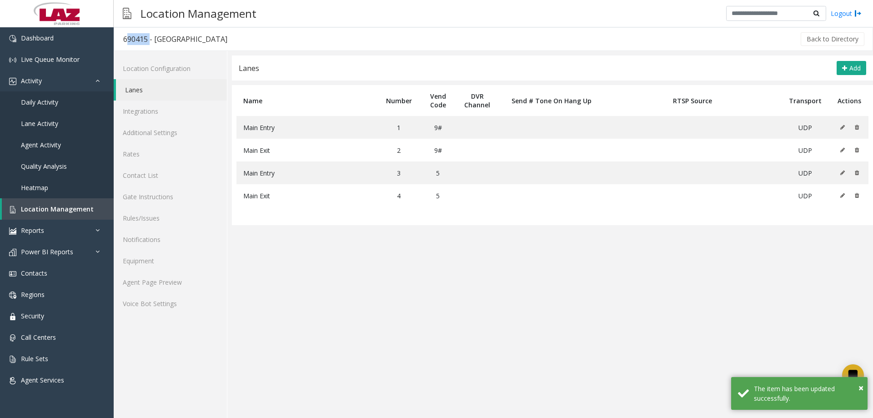
drag, startPoint x: 147, startPoint y: 40, endPoint x: 123, endPoint y: 44, distance: 24.5
click at [123, 44] on h3 "690415 - [GEOGRAPHIC_DATA]" at bounding box center [175, 39] width 122 height 21
copy div "690415"
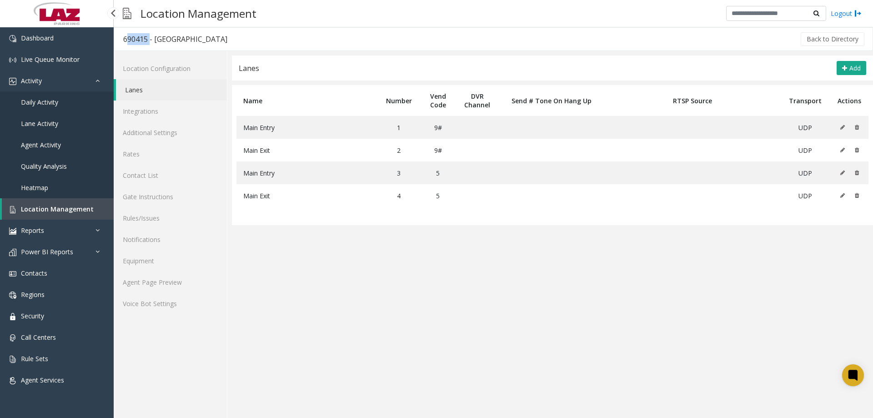
click at [56, 213] on span "Location Management" at bounding box center [57, 209] width 73 height 9
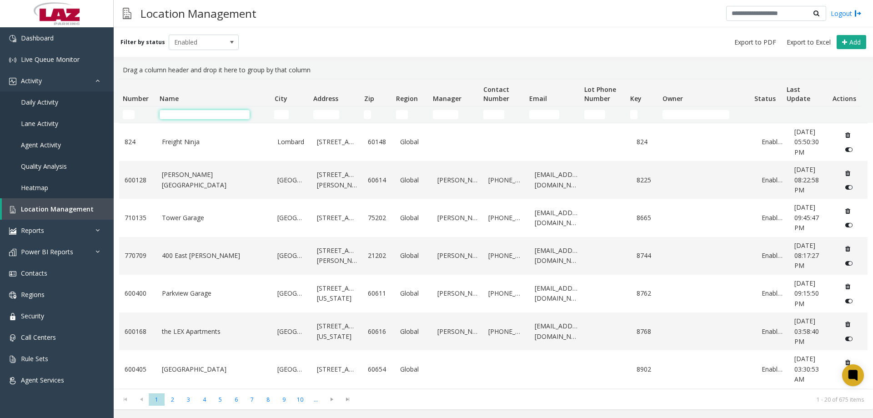
click at [207, 111] on input "Name Filter" at bounding box center [205, 114] width 90 height 9
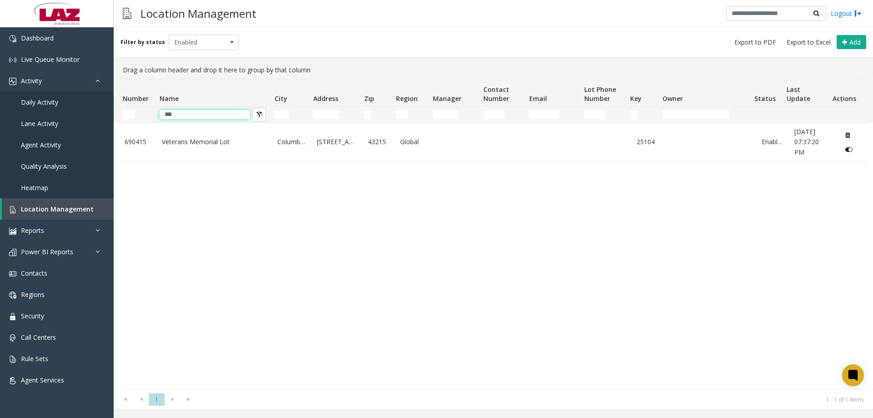
type input "***"
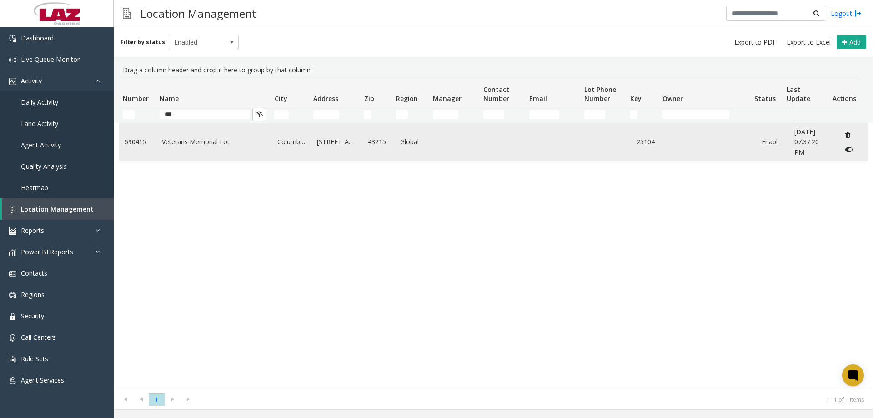
click at [211, 138] on link "Veterans Memorial Lot" at bounding box center [214, 142] width 105 height 10
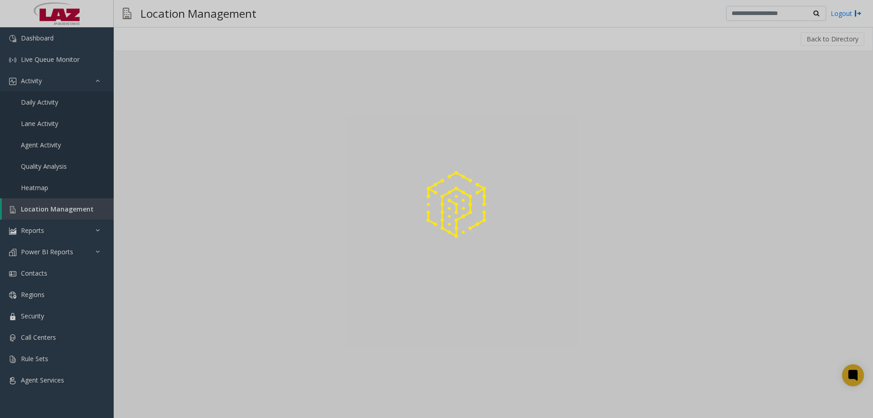
click at [212, 144] on div at bounding box center [436, 209] width 873 height 418
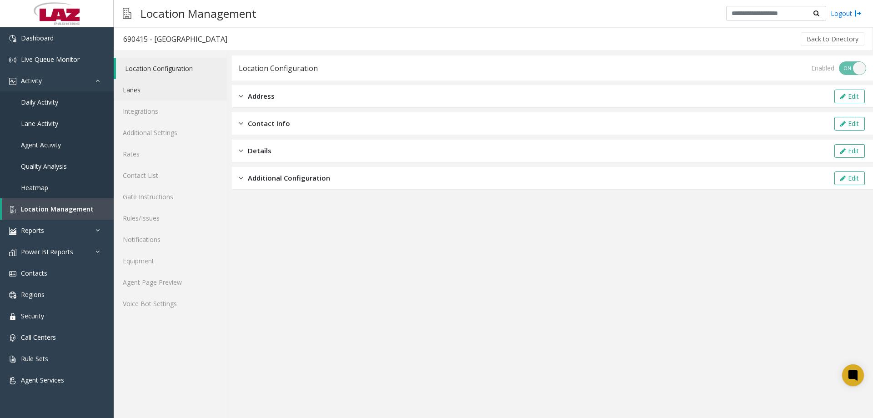
click at [127, 90] on link "Lanes" at bounding box center [170, 89] width 113 height 21
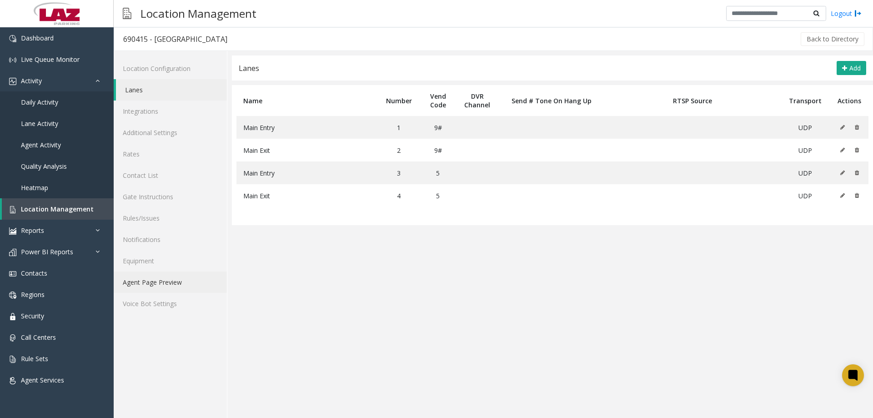
click at [160, 281] on link "Agent Page Preview" at bounding box center [170, 282] width 113 height 21
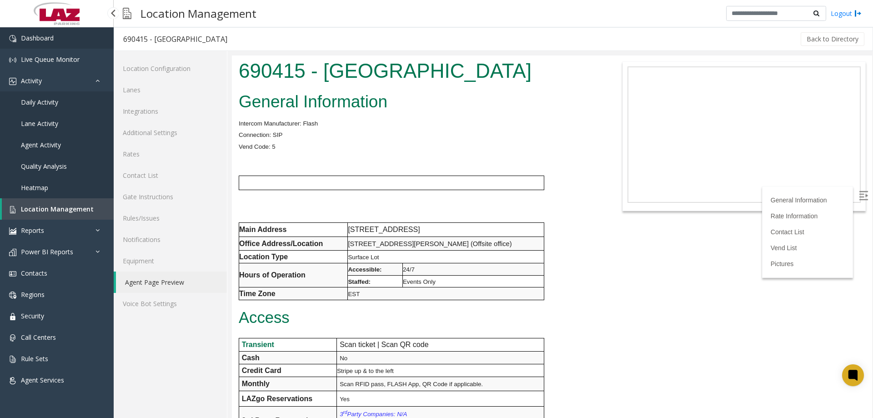
click at [30, 40] on span "Dashboard" at bounding box center [37, 38] width 33 height 9
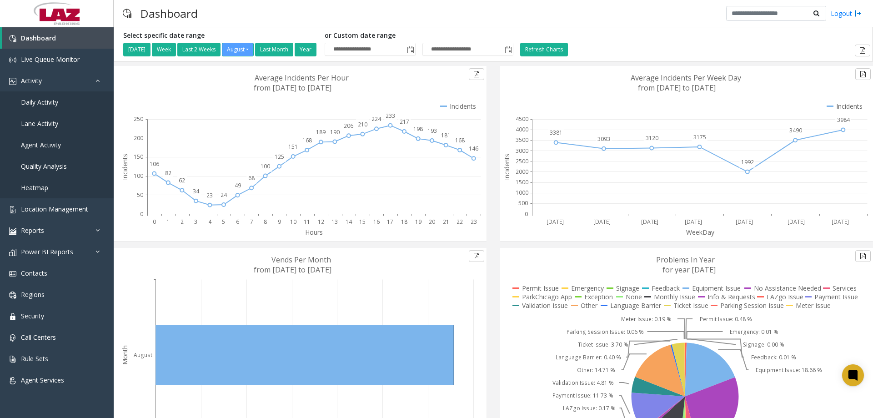
click at [591, 11] on div "Dashboard Logout" at bounding box center [494, 13] width 760 height 27
click at [53, 212] on span "Location Management" at bounding box center [54, 209] width 67 height 9
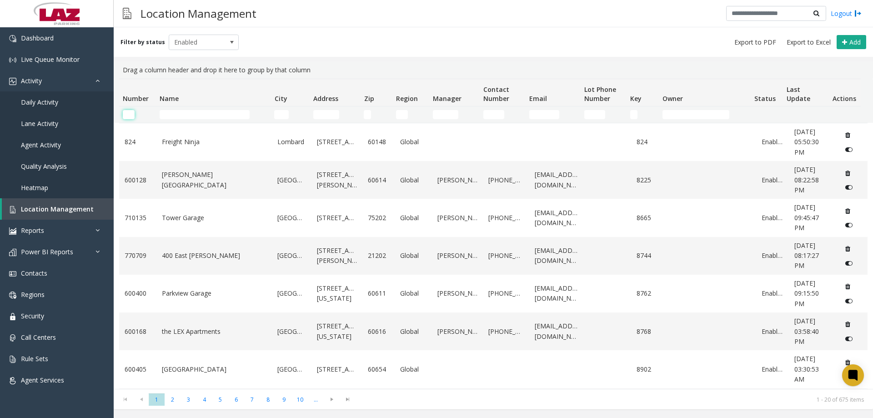
click at [133, 115] on input "Number Filter" at bounding box center [129, 114] width 12 height 9
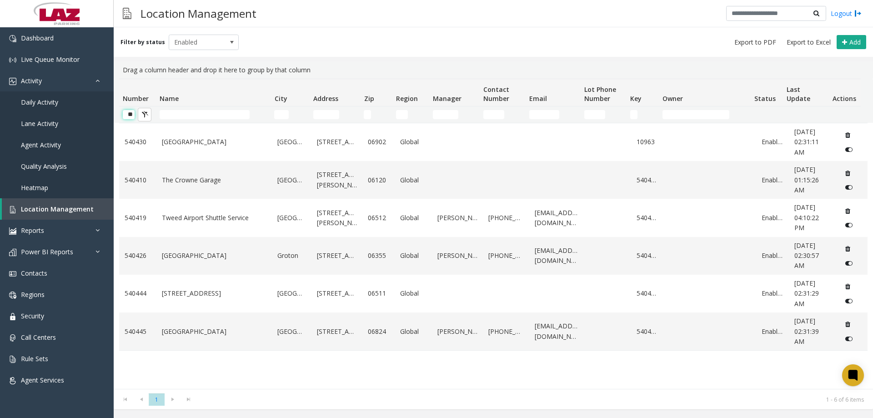
scroll to position [0, 0]
type input "*"
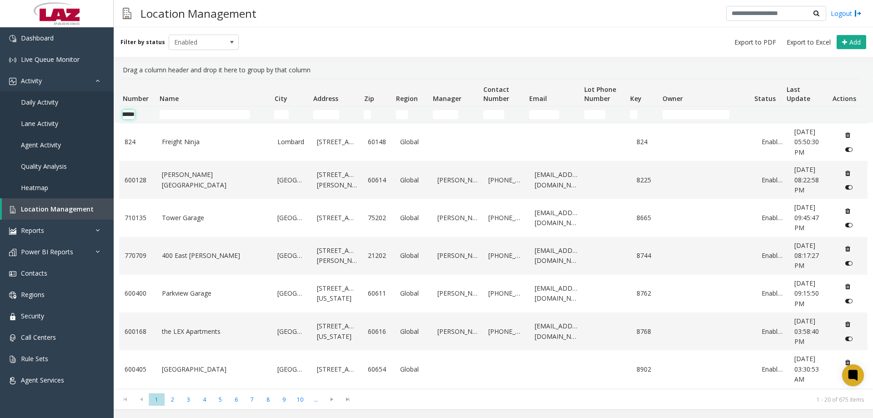
scroll to position [0, 15]
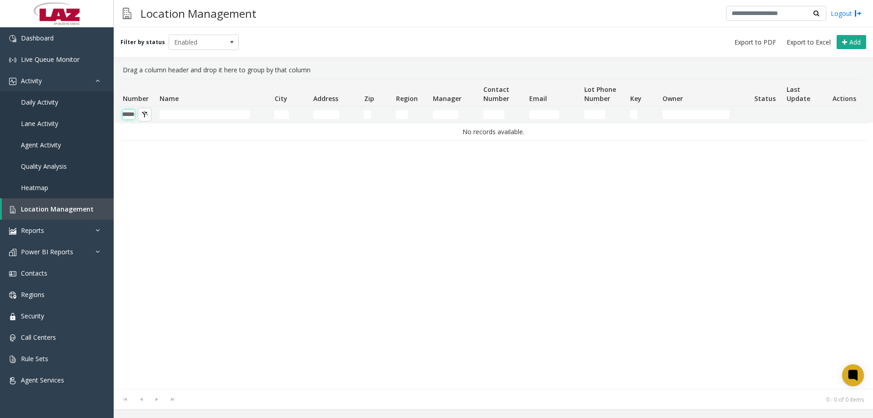
type input "******"
click at [186, 30] on div "Filter by status Enabled Add" at bounding box center [494, 42] width 760 height 30
click at [187, 38] on span "Enabled" at bounding box center [196, 42] width 55 height 15
click at [191, 87] on li "Disabled" at bounding box center [200, 82] width 68 height 12
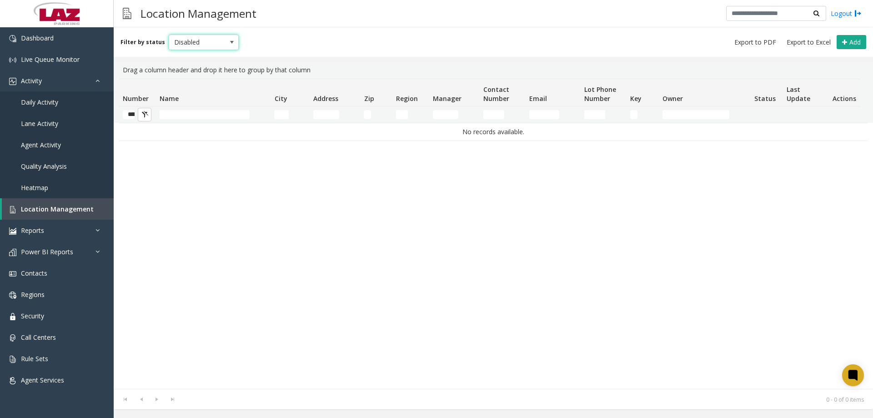
click at [194, 48] on span "Disabled" at bounding box center [204, 42] width 70 height 15
click at [187, 93] on li "Archived" at bounding box center [200, 94] width 68 height 12
click at [196, 38] on span "Archived" at bounding box center [196, 42] width 55 height 15
click at [191, 57] on li "All" at bounding box center [200, 57] width 68 height 12
click at [193, 46] on span "All" at bounding box center [196, 42] width 55 height 15
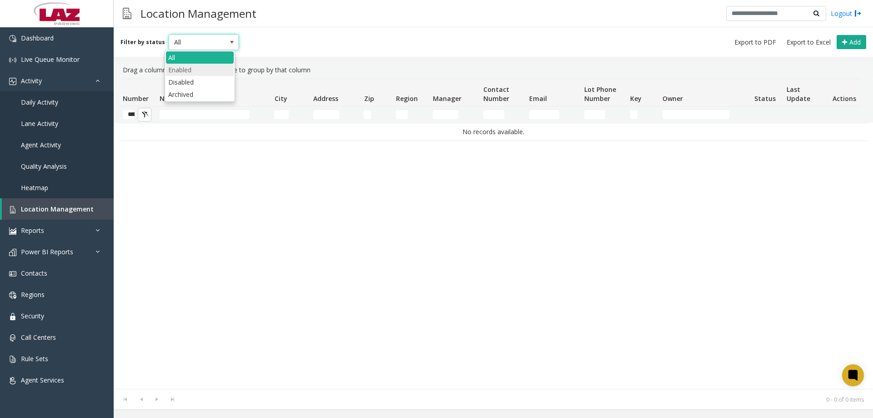
click at [189, 70] on li "Enabled" at bounding box center [200, 70] width 68 height 12
click at [128, 118] on input "******" at bounding box center [129, 114] width 12 height 9
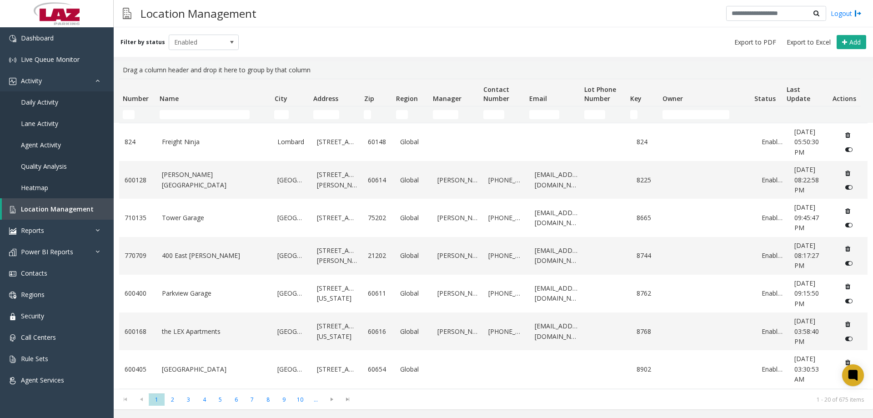
click at [289, 18] on div "Location Management Logout" at bounding box center [494, 13] width 760 height 27
click at [50, 44] on link "Dashboard" at bounding box center [57, 37] width 114 height 21
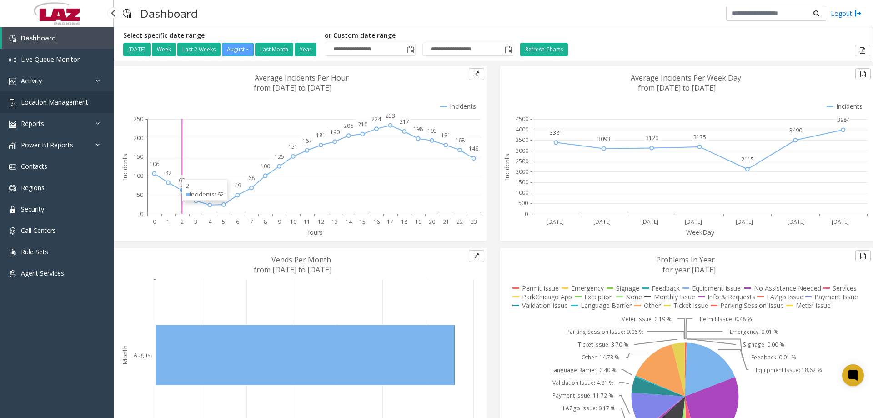
click at [59, 105] on span "Location Management" at bounding box center [54, 102] width 67 height 9
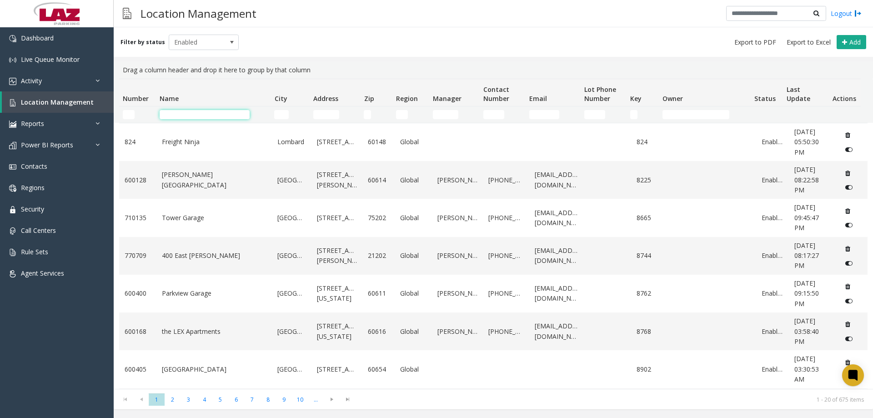
click at [181, 114] on input "Name Filter" at bounding box center [205, 114] width 90 height 9
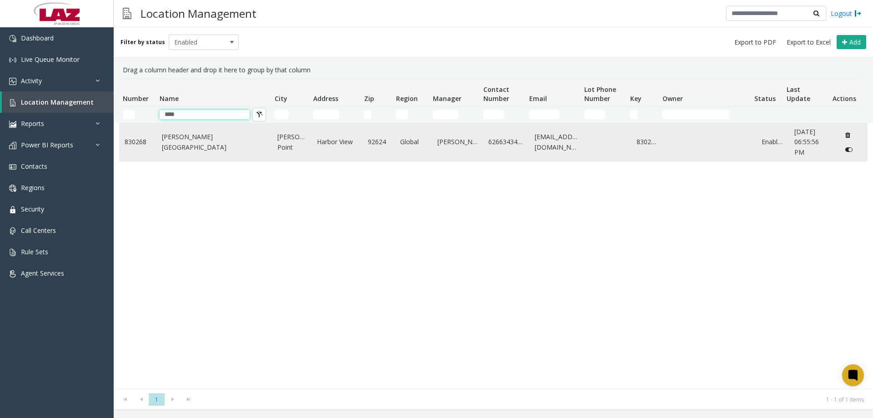
type input "****"
click at [184, 141] on link "[PERSON_NAME][GEOGRAPHIC_DATA]" at bounding box center [214, 142] width 105 height 20
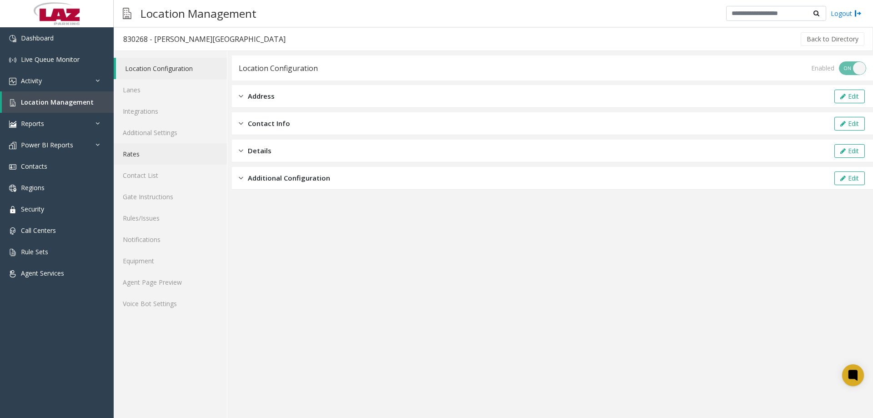
click at [159, 151] on link "Rates" at bounding box center [170, 153] width 113 height 21
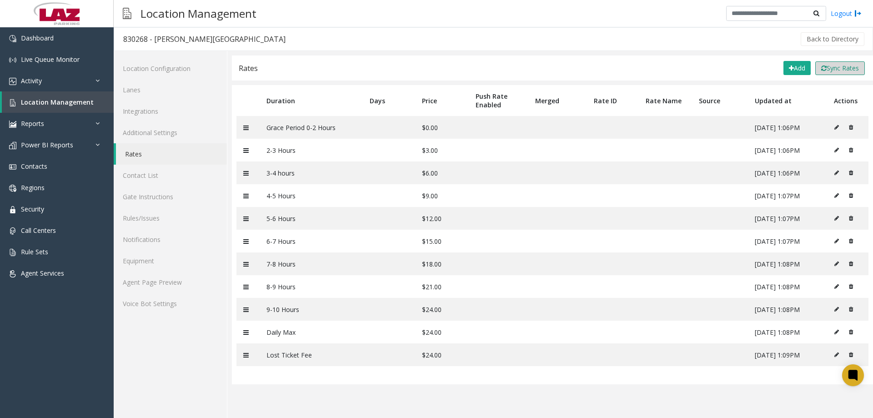
click at [859, 69] on button "Sync Rates" at bounding box center [841, 68] width 50 height 14
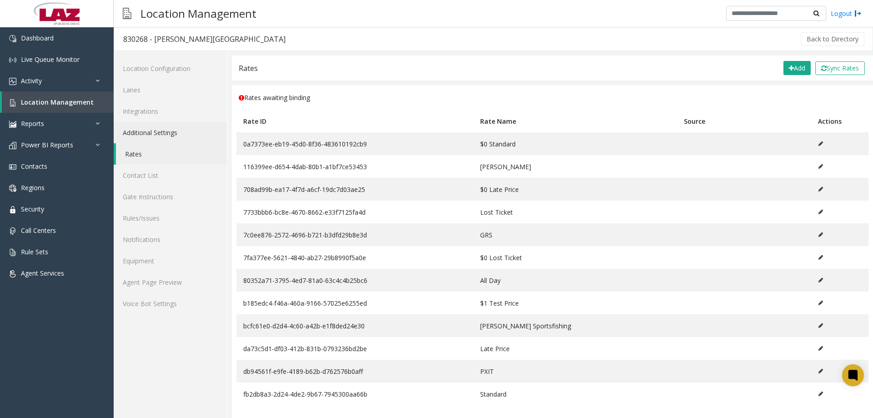
click at [147, 131] on link "Additional Settings" at bounding box center [170, 132] width 113 height 21
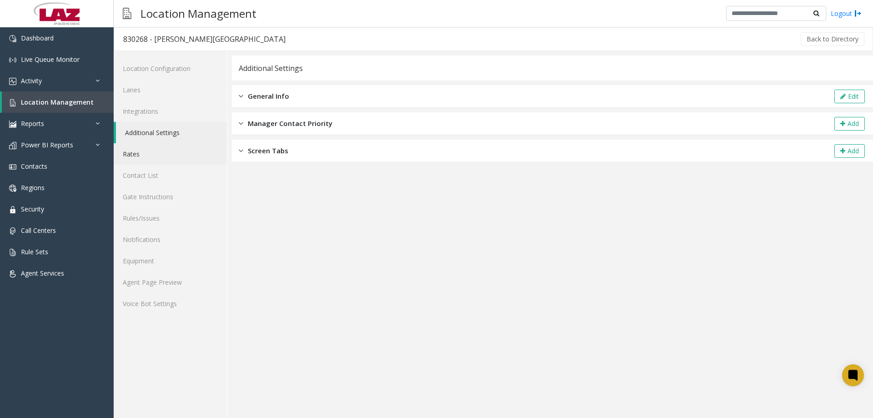
click at [161, 160] on link "Rates" at bounding box center [170, 153] width 113 height 21
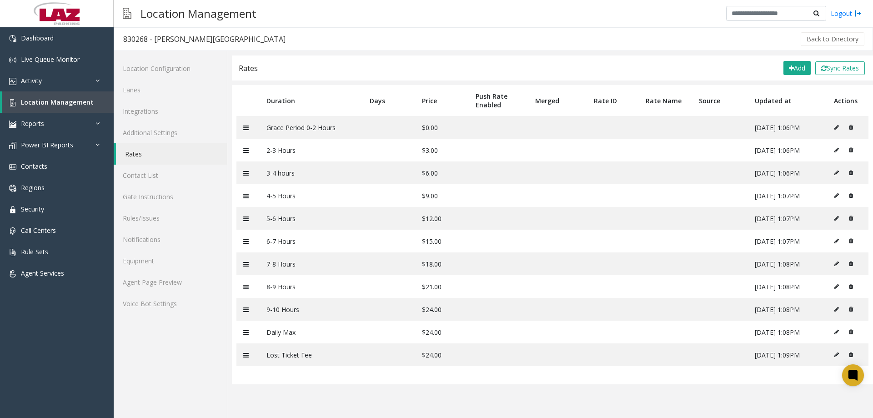
click at [395, 398] on app-rates "Rates Add Sync Rates Duration Days Price Push Rate Enabled Merged Rate ID Rate …" at bounding box center [552, 236] width 641 height 363
click at [18, 100] on link "Location Management" at bounding box center [58, 101] width 112 height 21
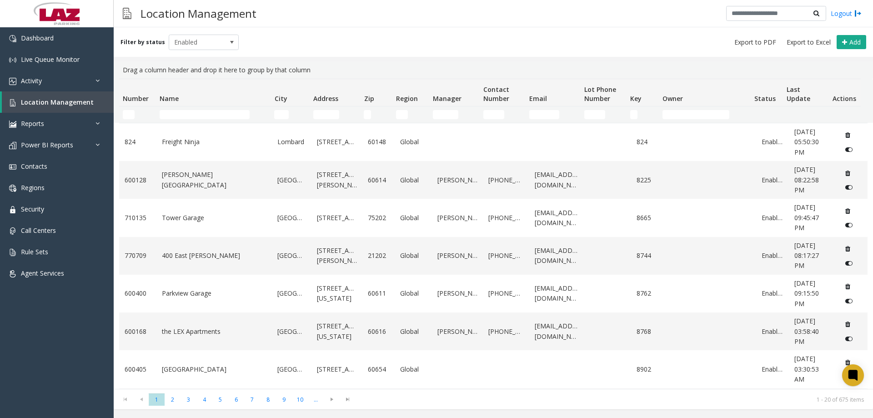
click at [213, 122] on div "Number Name City Address Zip Region Manager Contact Number Email Lot Phone Numb…" at bounding box center [494, 234] width 760 height 310
click at [213, 120] on td "Name Filter" at bounding box center [213, 114] width 115 height 16
click at [213, 119] on td "Name Filter" at bounding box center [213, 114] width 115 height 16
click at [213, 114] on input "Name Filter" at bounding box center [205, 114] width 90 height 9
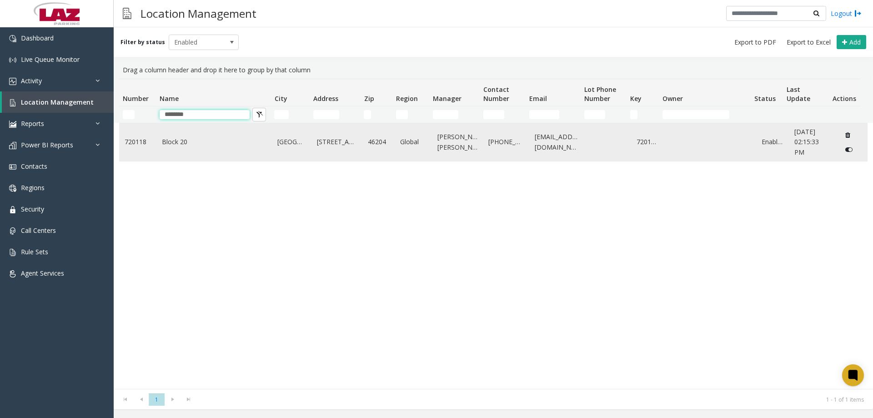
type input "********"
click at [176, 138] on link "Block 20" at bounding box center [214, 142] width 105 height 10
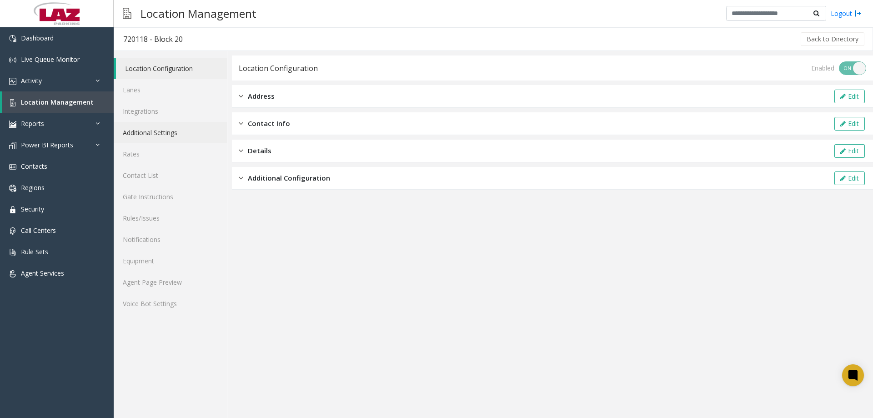
click at [136, 140] on link "Additional Settings" at bounding box center [170, 132] width 113 height 21
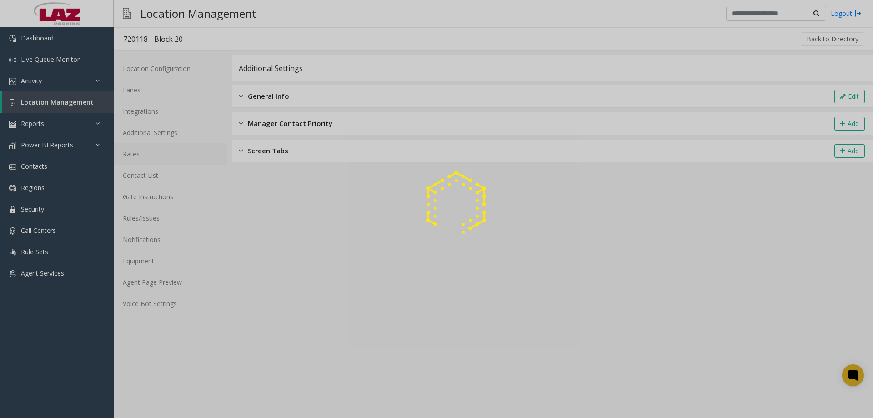
click at [140, 153] on link "Rates" at bounding box center [170, 153] width 113 height 21
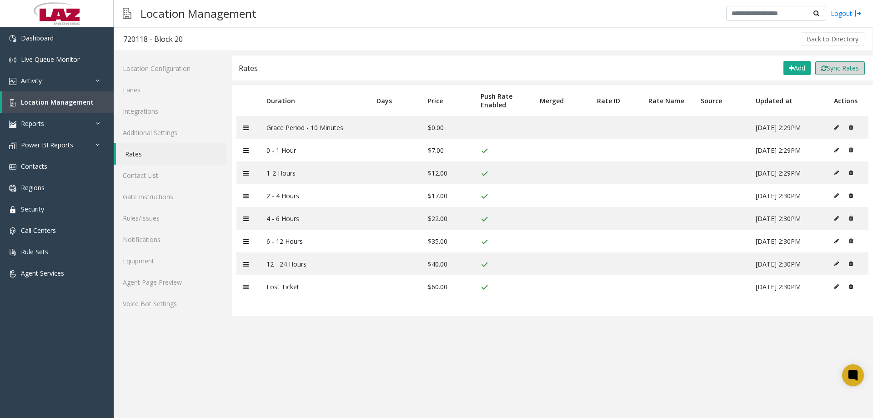
click at [831, 72] on button "Sync Rates" at bounding box center [841, 68] width 50 height 14
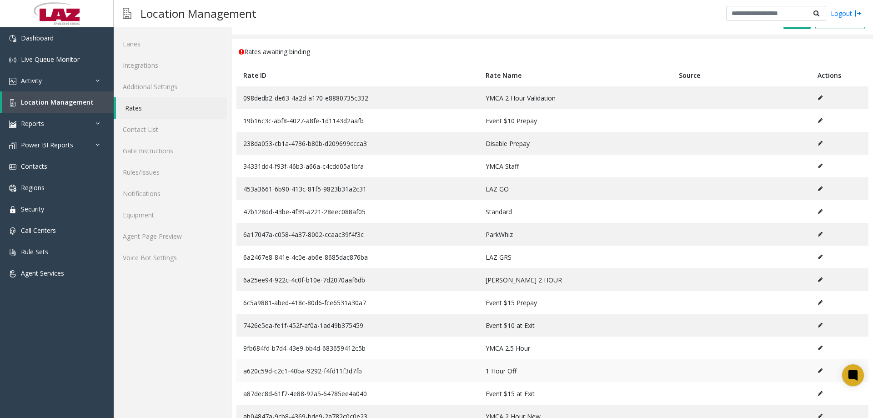
scroll to position [45, 0]
drag, startPoint x: 503, startPoint y: 214, endPoint x: 485, endPoint y: 215, distance: 18.2
click at [485, 215] on td "Standard" at bounding box center [576, 212] width 194 height 23
drag, startPoint x: 150, startPoint y: 352, endPoint x: 167, endPoint y: 298, distance: 56.8
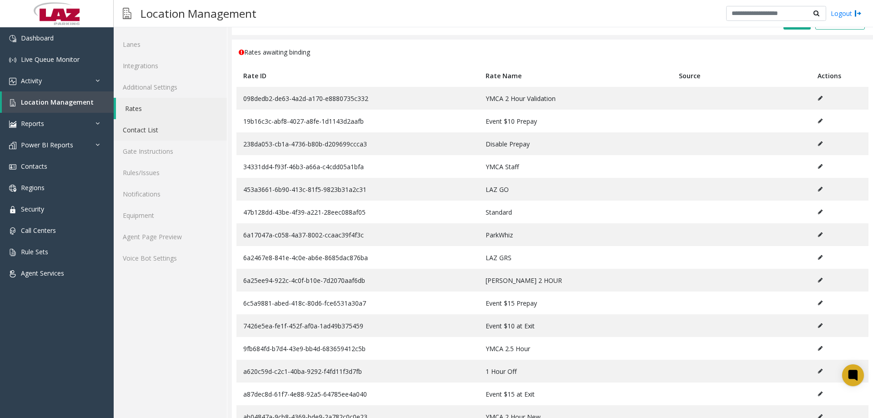
click at [121, 129] on link "Contact List" at bounding box center [170, 129] width 113 height 21
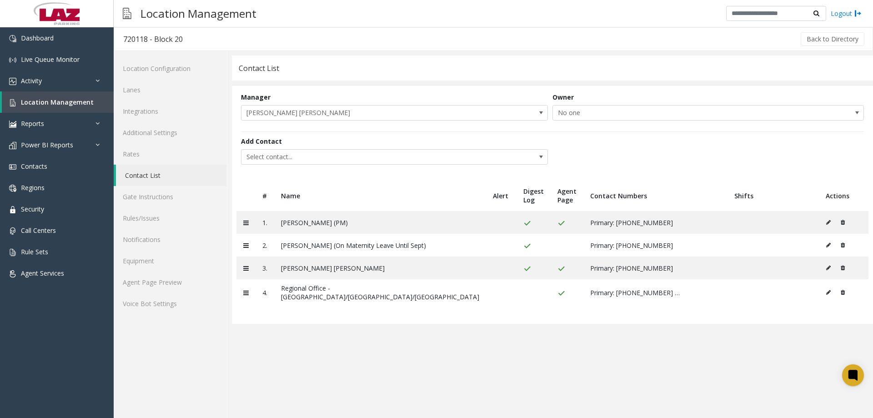
click at [161, 165] on link "Contact List" at bounding box center [171, 175] width 111 height 21
click at [167, 158] on link "Rates" at bounding box center [170, 153] width 113 height 21
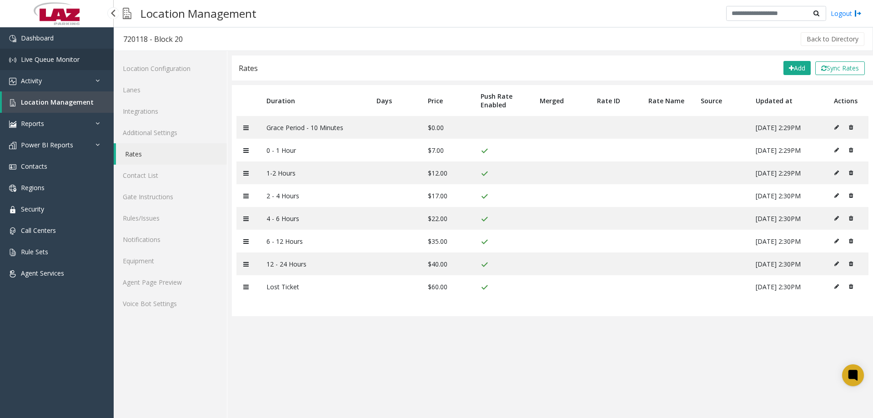
click at [42, 67] on link "Live Queue Monitor" at bounding box center [57, 59] width 114 height 21
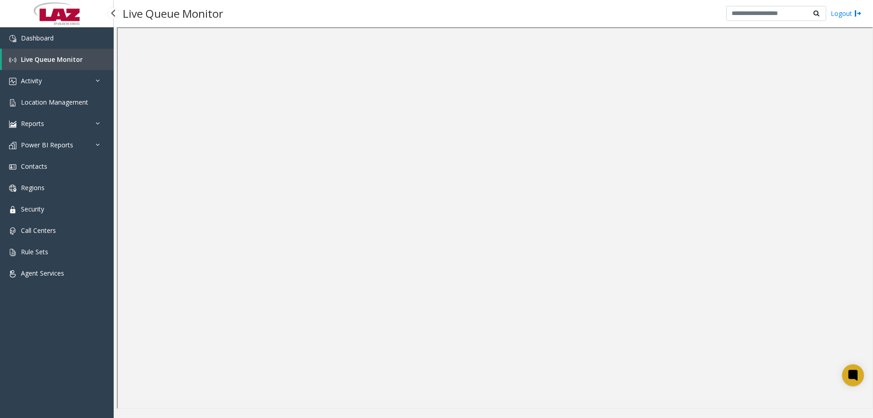
click at [30, 332] on div "Dashboard Live Queue Monitor Activity Daily Activity Lane Activity Agent Activi…" at bounding box center [57, 219] width 114 height 384
